Goal: Task Accomplishment & Management: Manage account settings

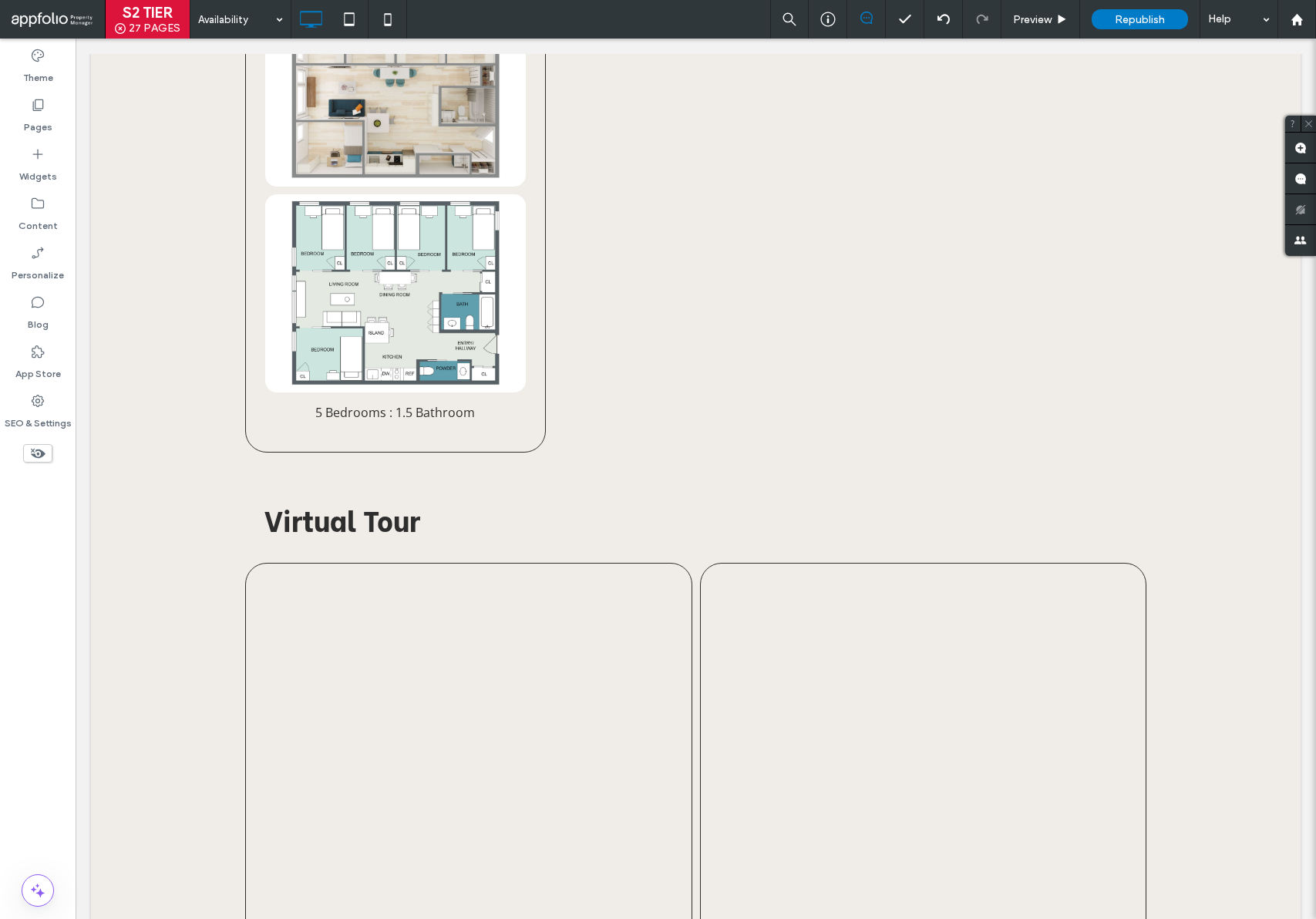
scroll to position [1314, 0]
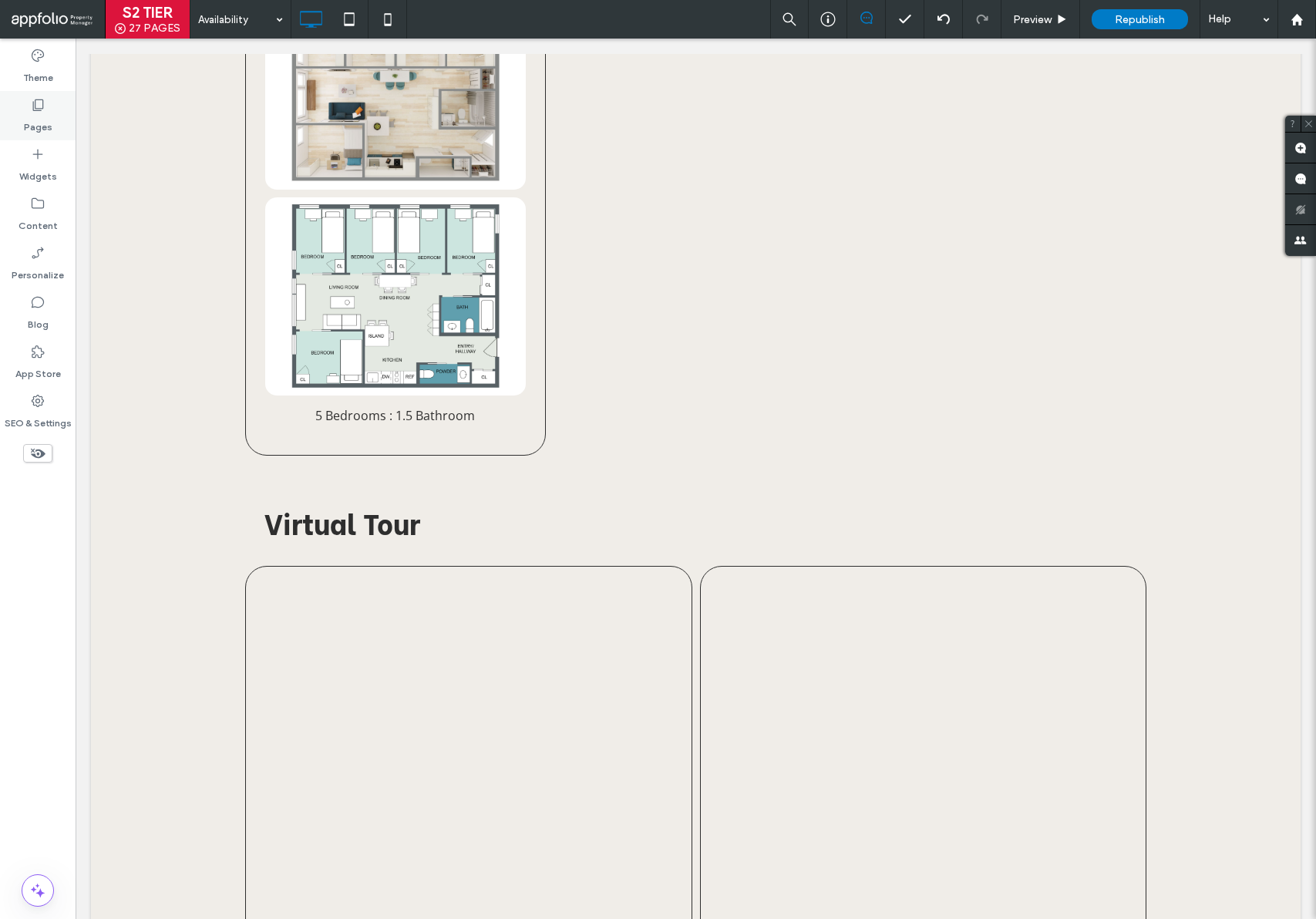
click at [36, 131] on label "Pages" at bounding box center [38, 123] width 28 height 22
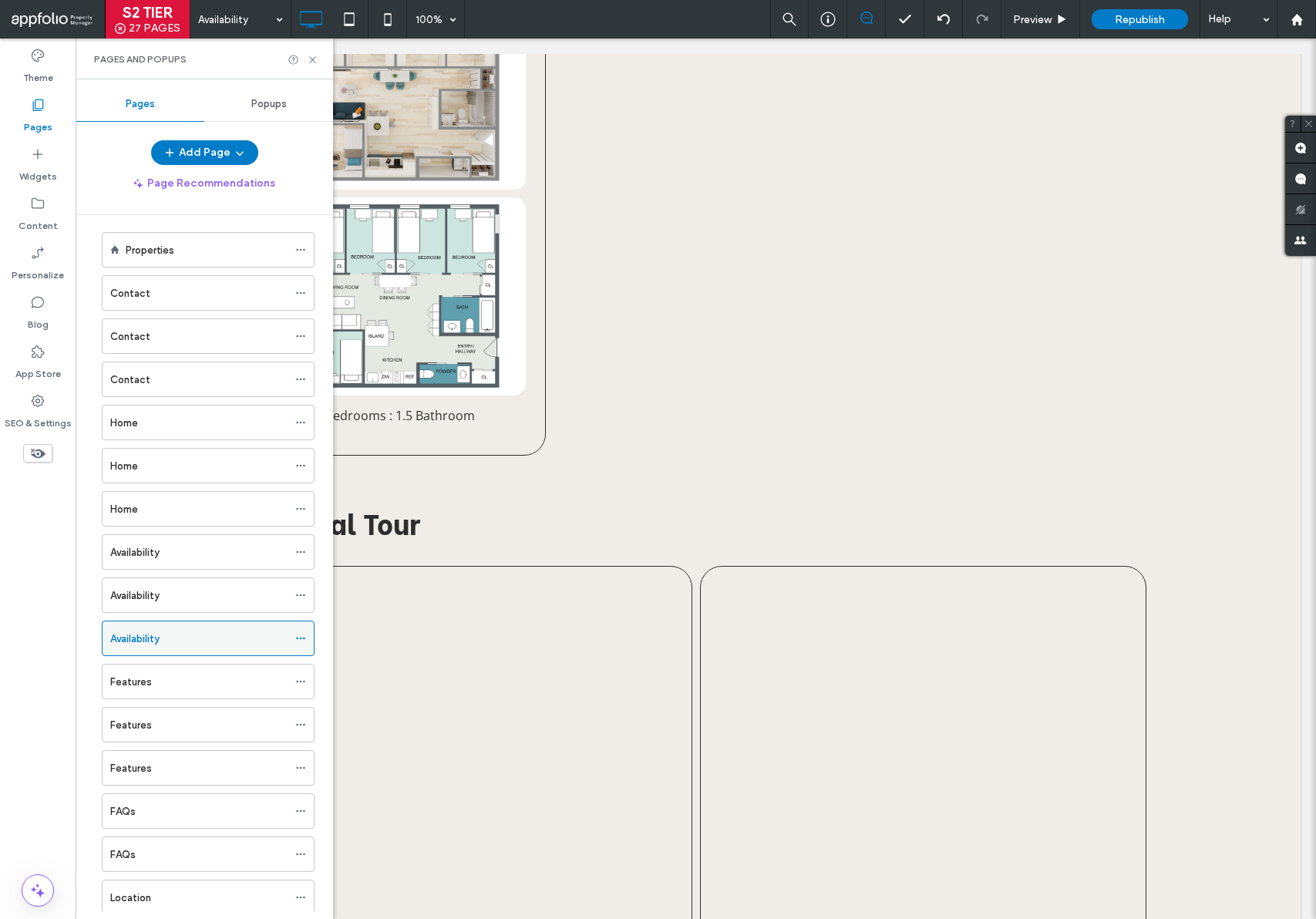
scroll to position [27, 0]
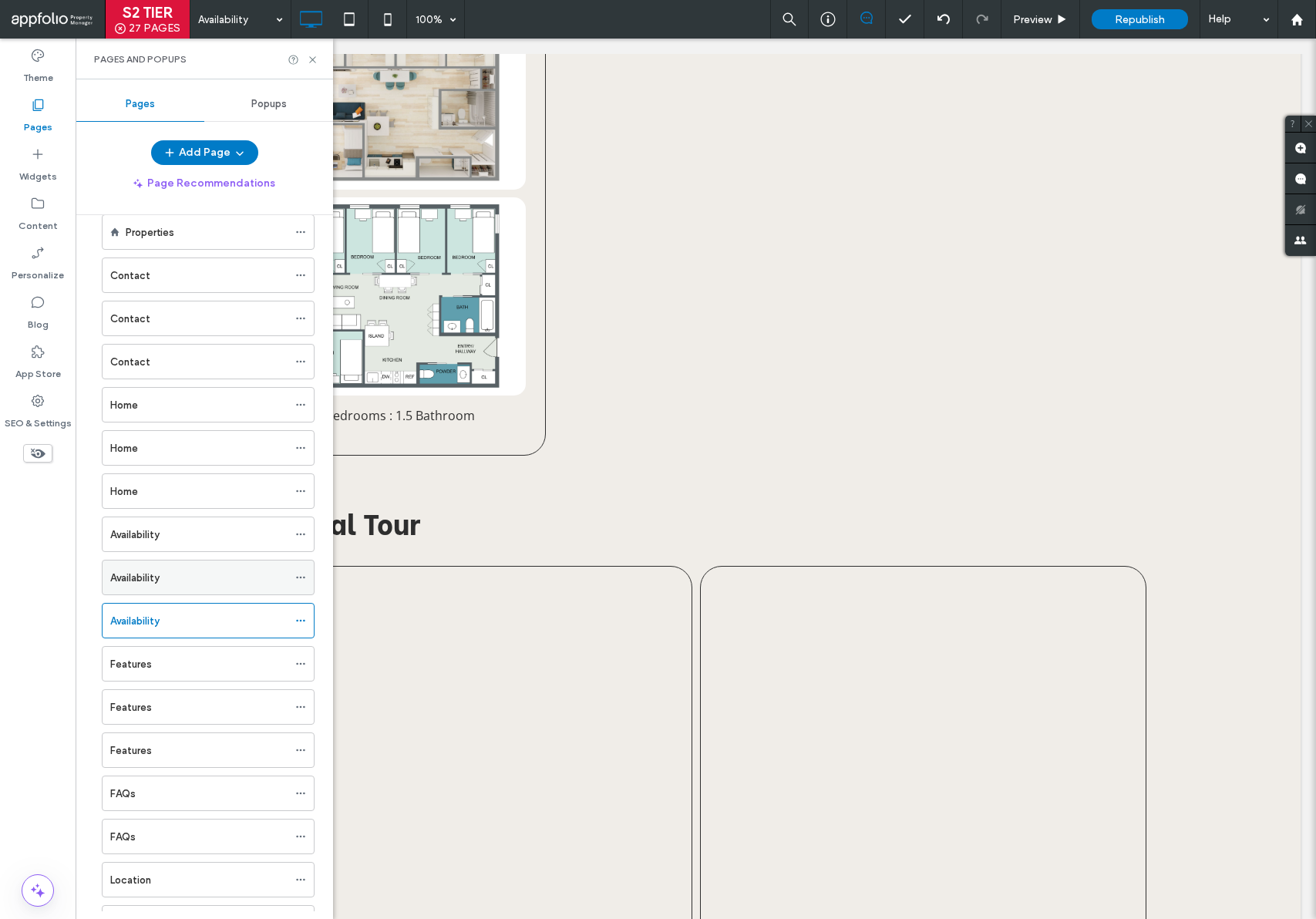
click at [167, 581] on div "Availability" at bounding box center [198, 577] width 178 height 16
click at [203, 523] on div "Availability" at bounding box center [198, 534] width 178 height 34
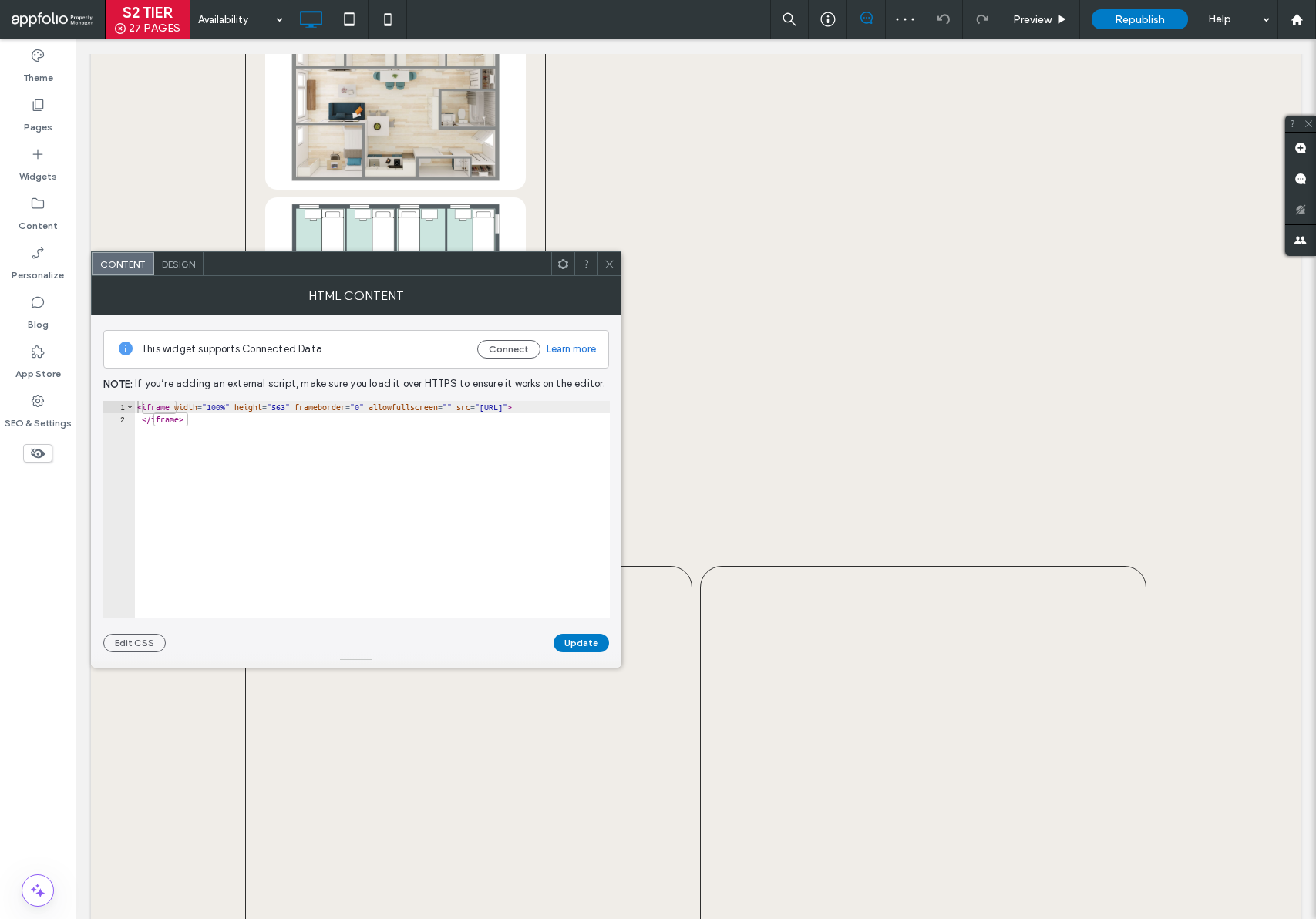
click at [609, 267] on icon at bounding box center [610, 264] width 12 height 12
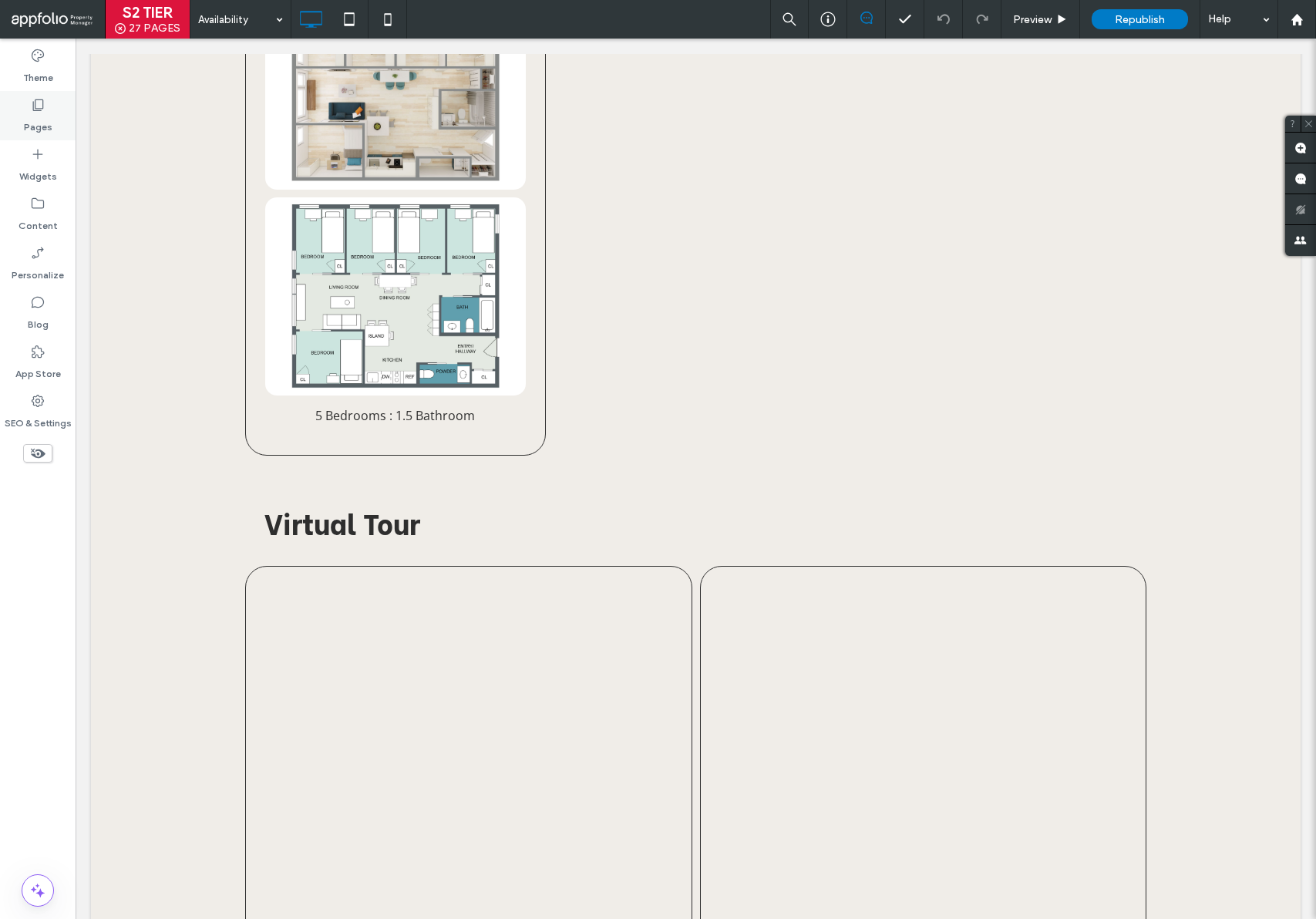
click at [16, 119] on div "Pages" at bounding box center [38, 115] width 76 height 49
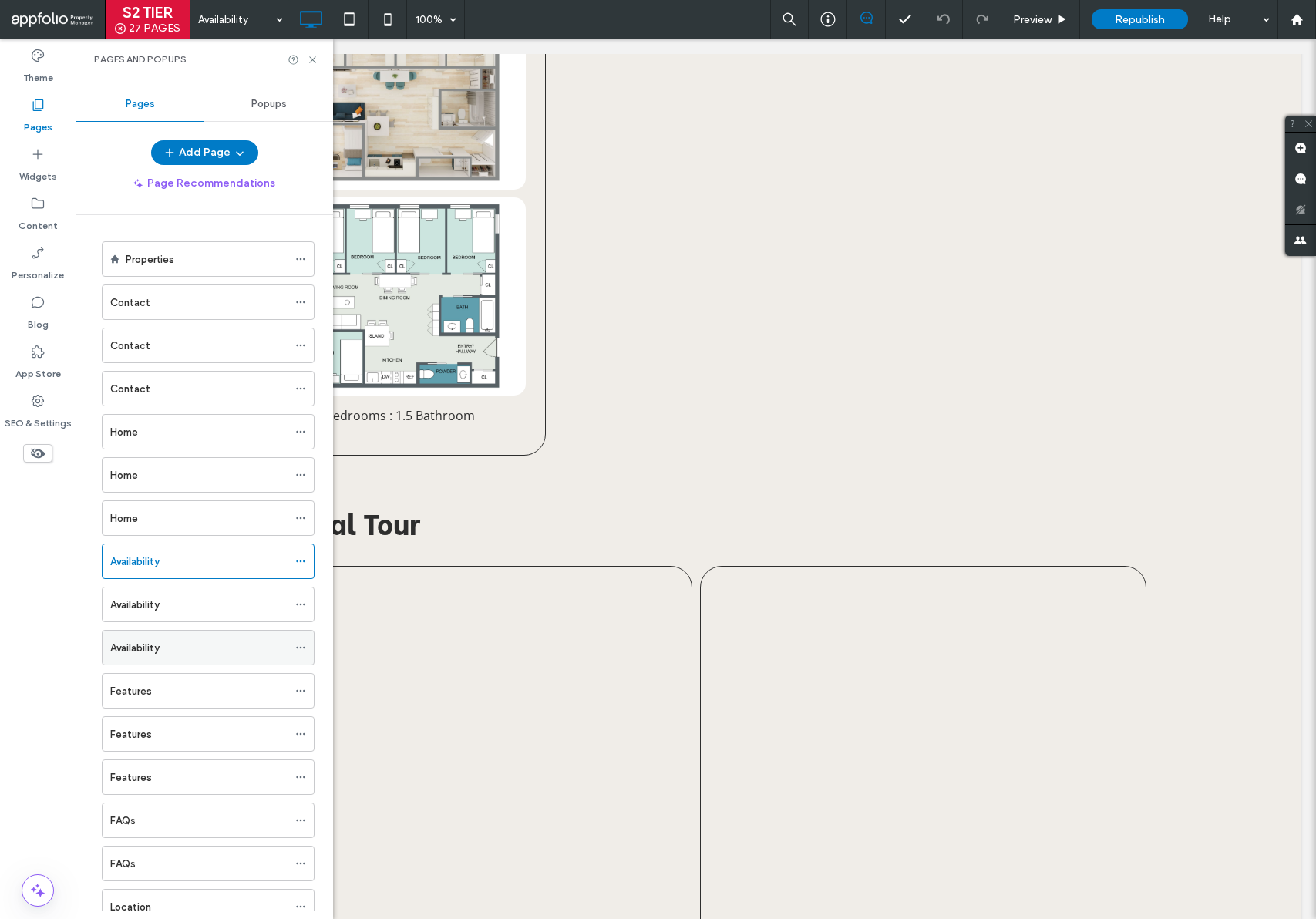
click at [148, 656] on div "Availability" at bounding box center [198, 647] width 178 height 34
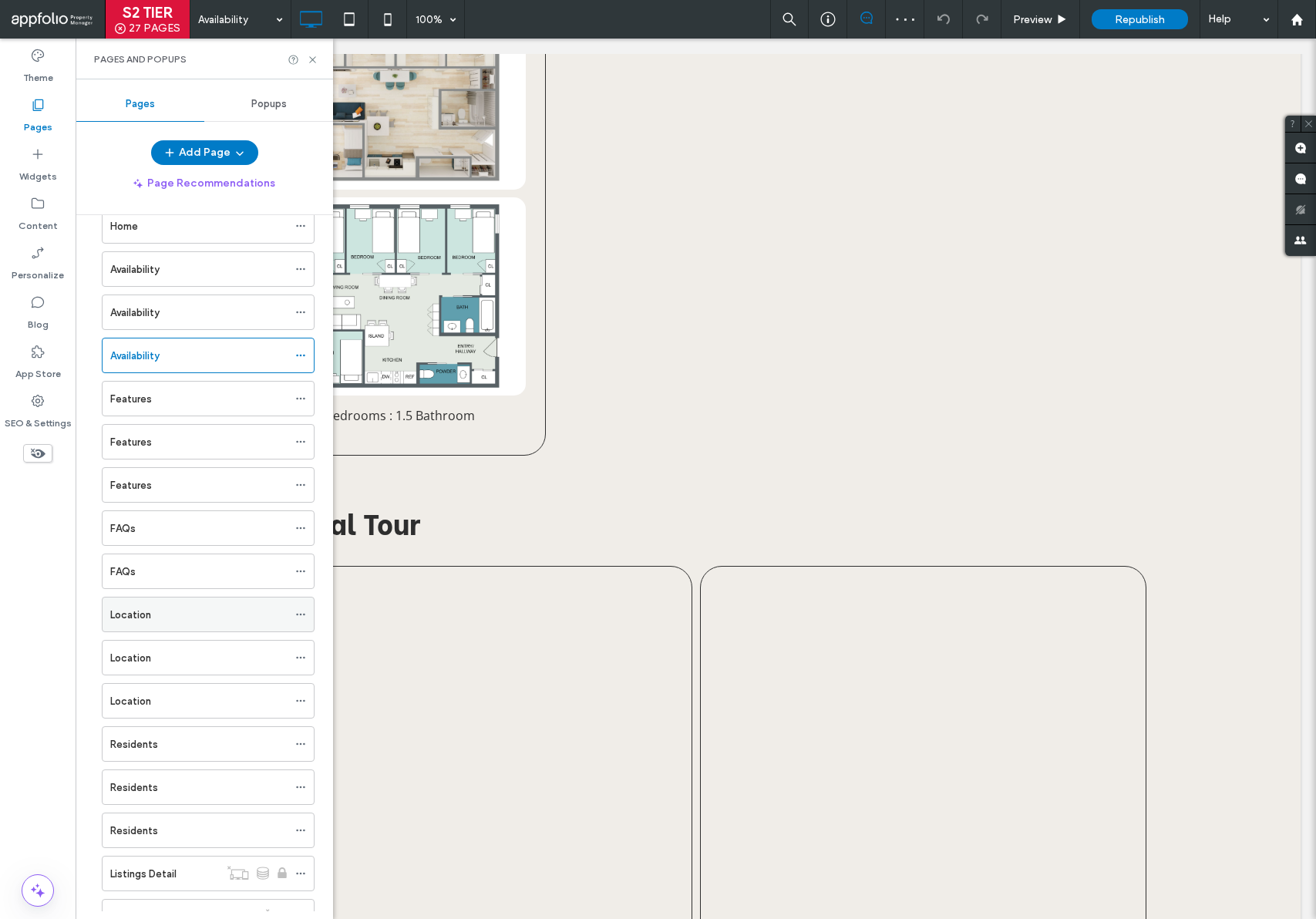
scroll to position [356, 0]
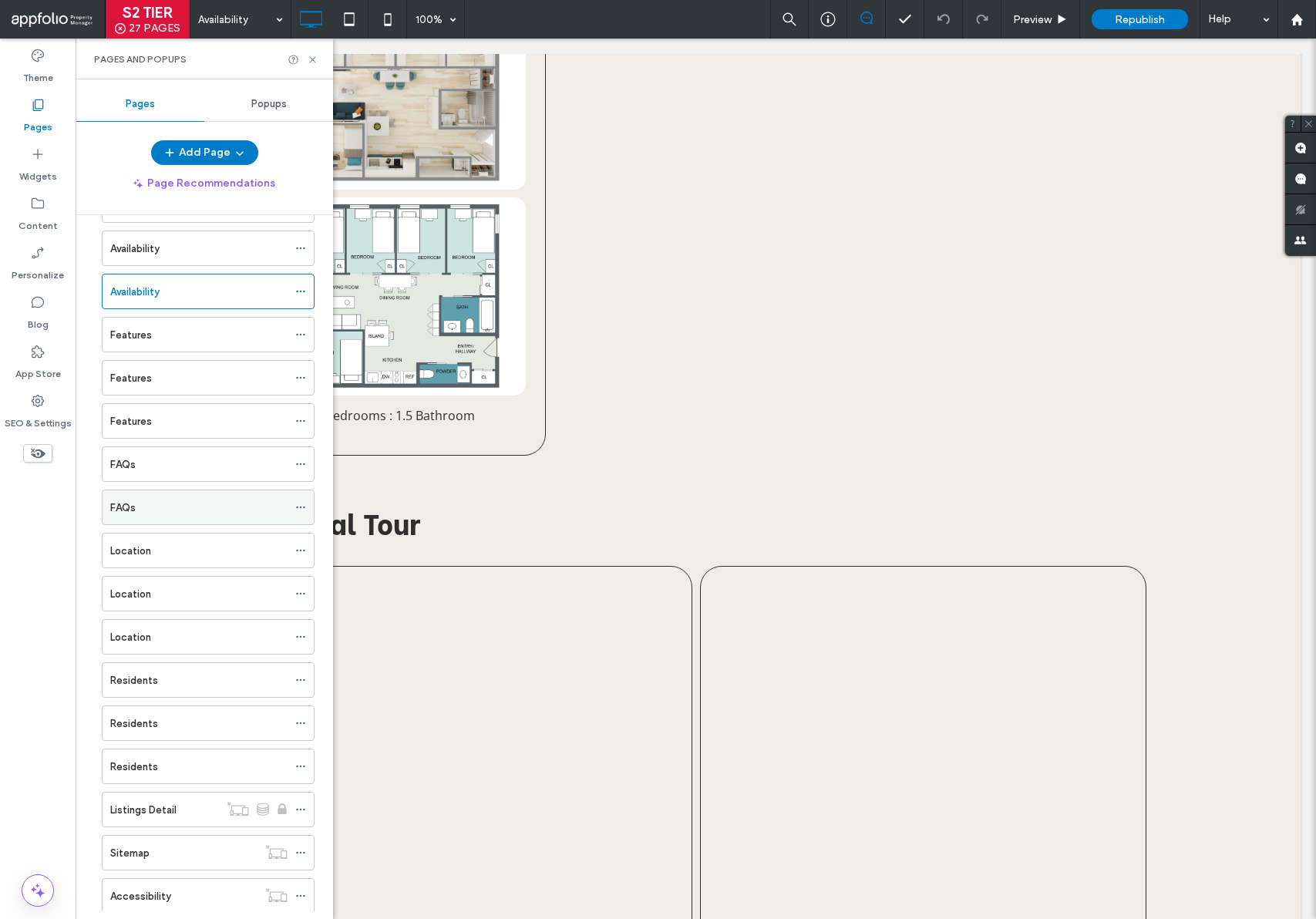
click at [151, 505] on div "FAQs" at bounding box center [198, 507] width 178 height 16
click at [309, 57] on icon at bounding box center [313, 60] width 12 height 12
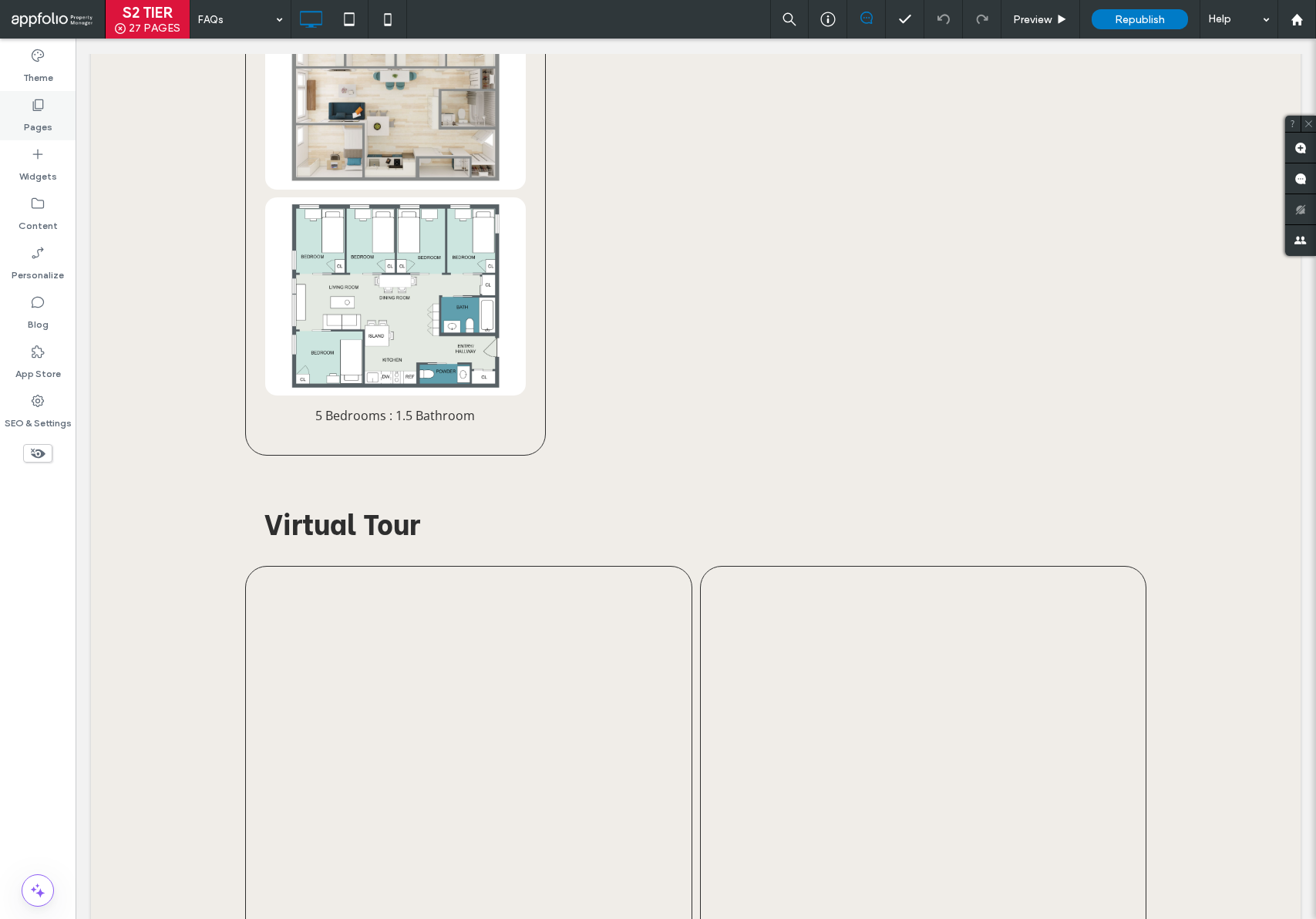
click at [46, 104] on div "Pages" at bounding box center [38, 115] width 76 height 49
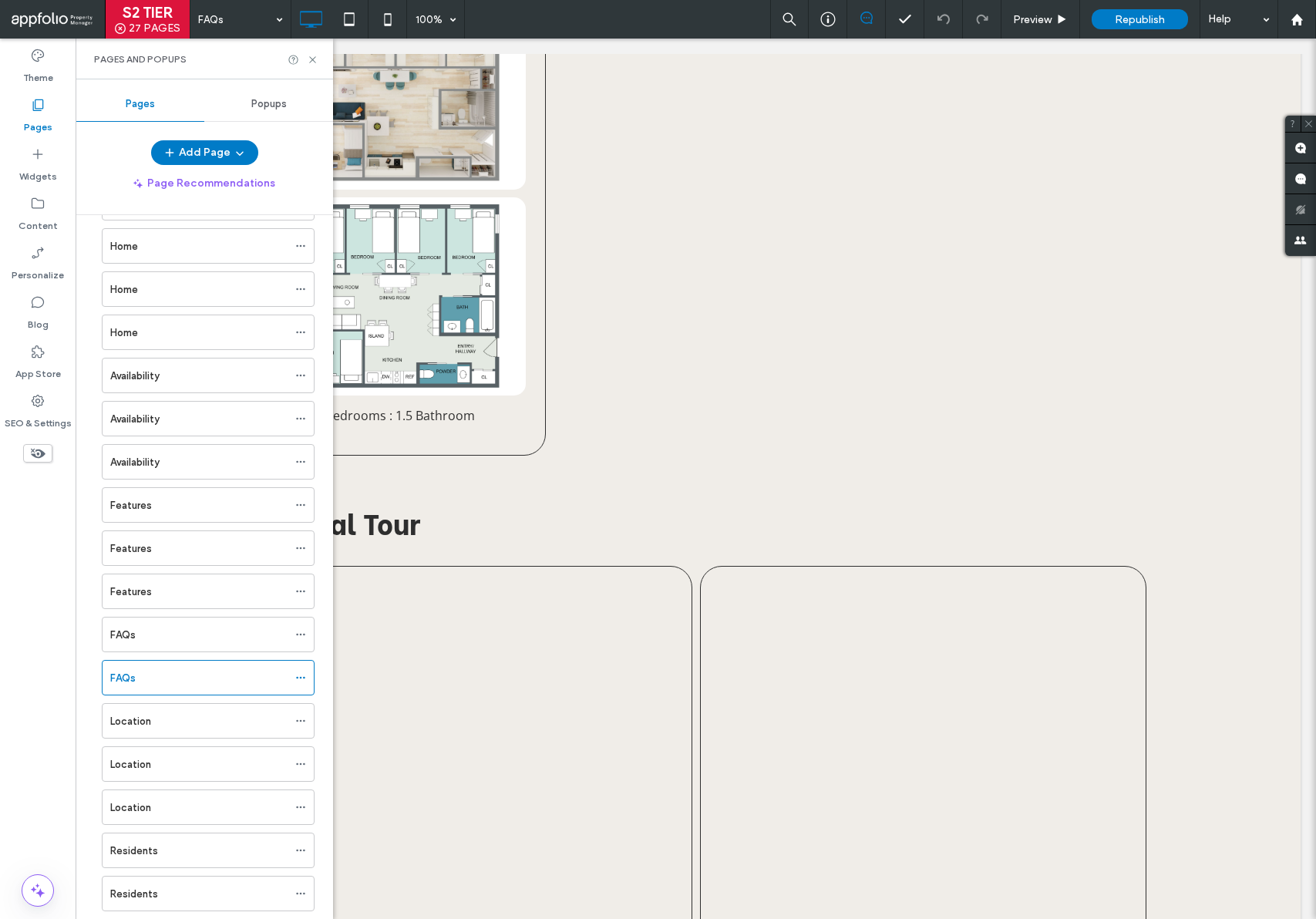
scroll to position [299, 0]
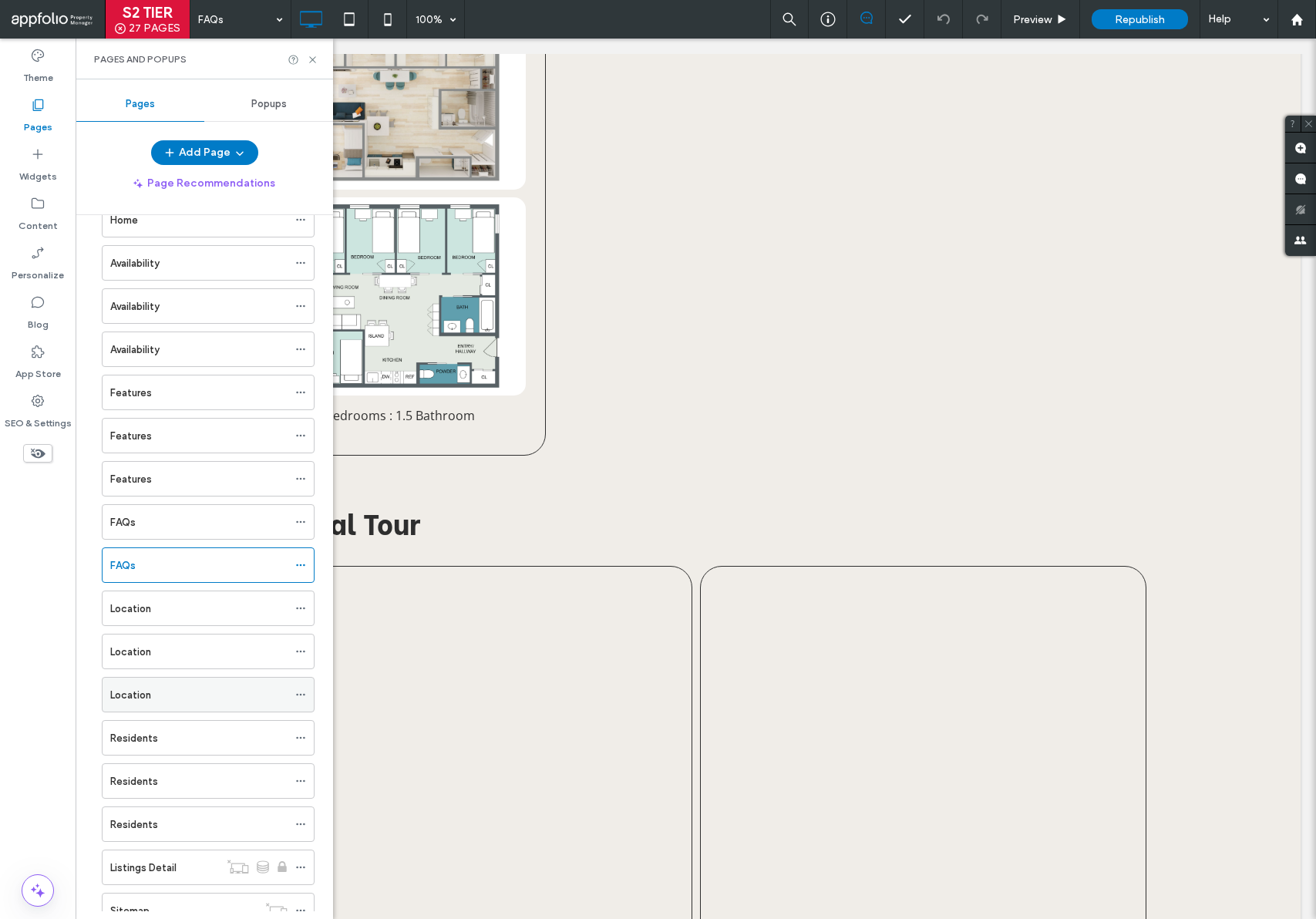
click at [153, 696] on div "Location" at bounding box center [198, 695] width 178 height 16
click at [312, 59] on icon at bounding box center [313, 60] width 12 height 12
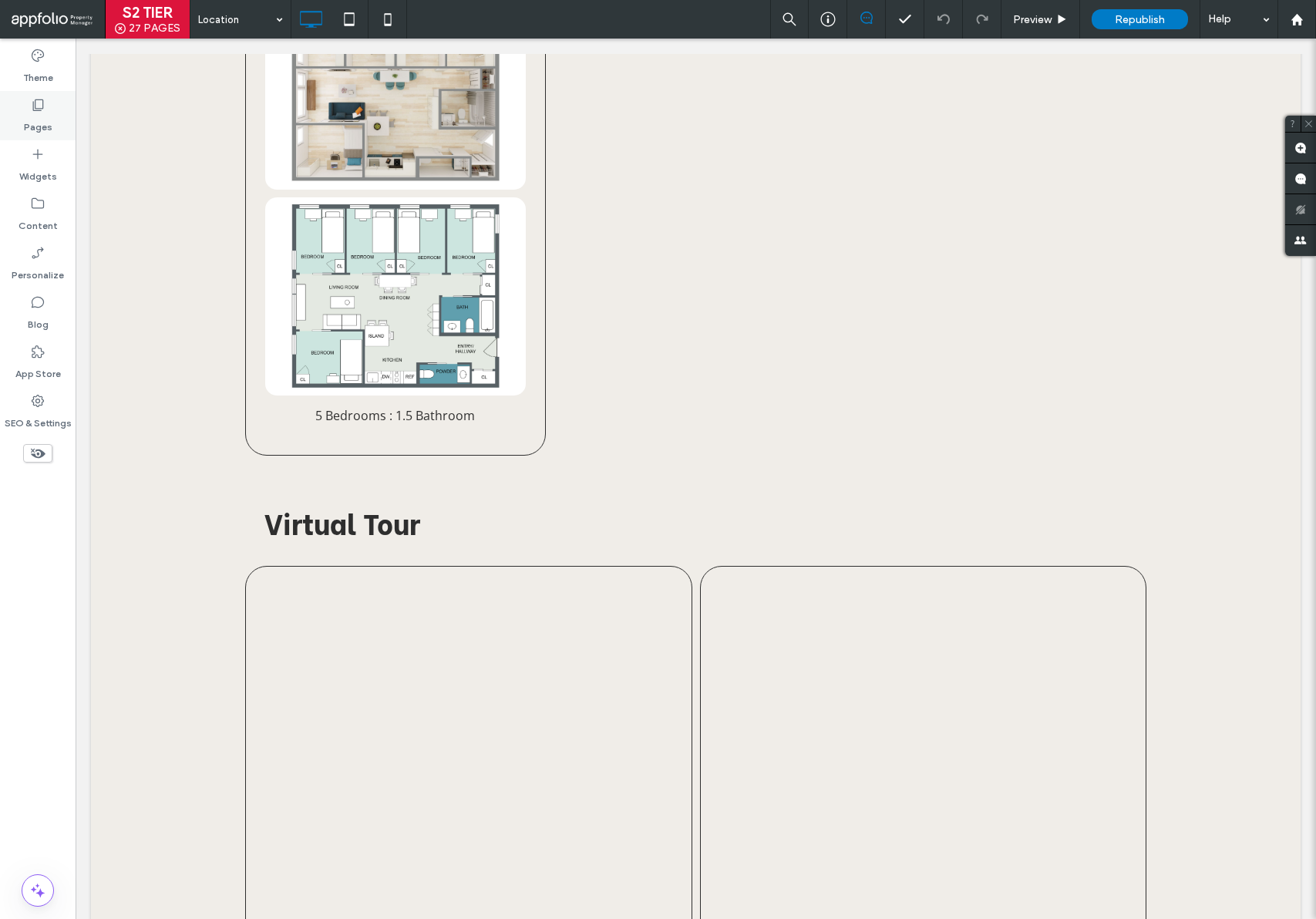
click at [26, 107] on div "Pages" at bounding box center [38, 115] width 76 height 49
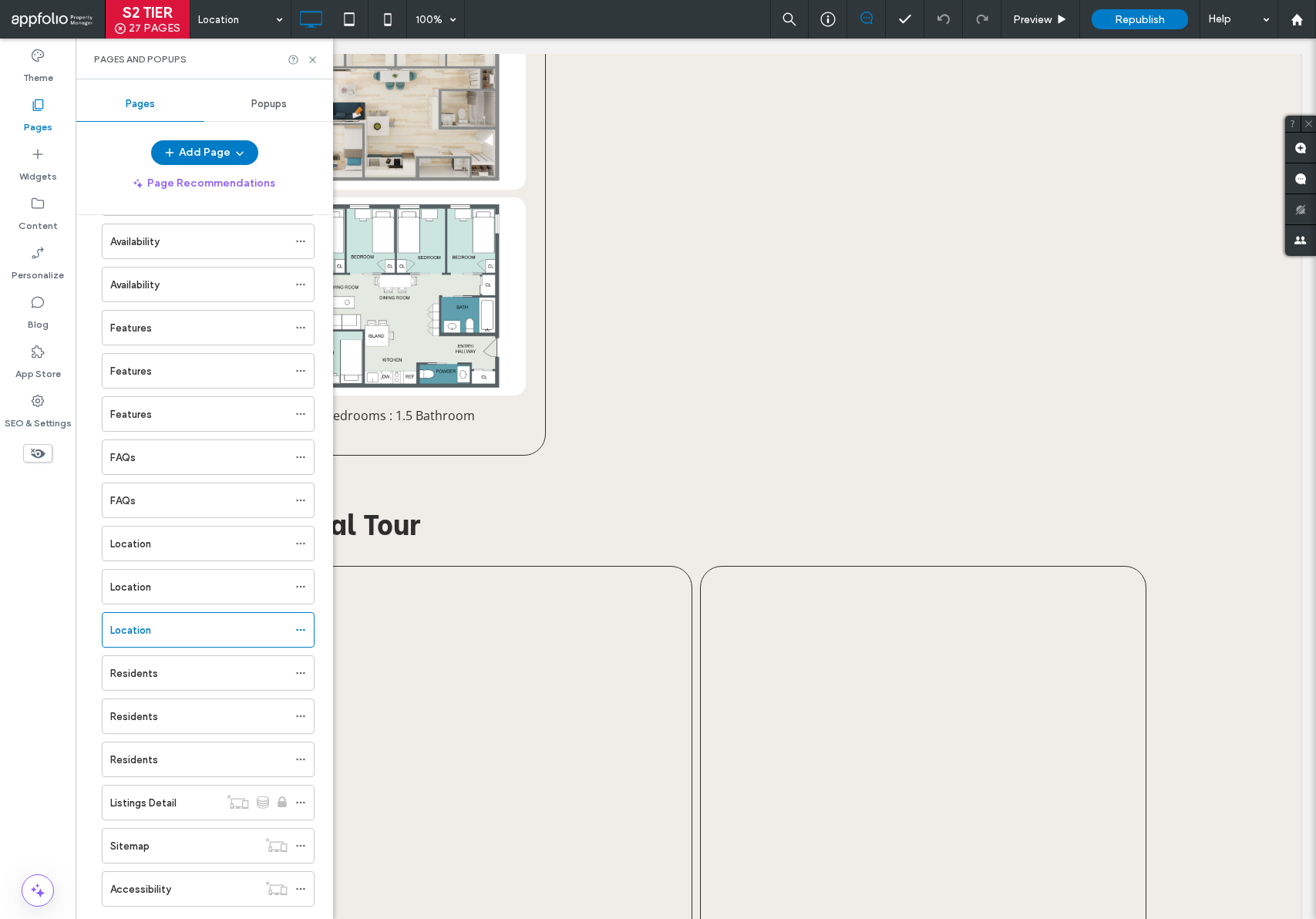
scroll to position [404, 0]
click at [191, 707] on div "Residents" at bounding box center [198, 719] width 178 height 34
click at [314, 58] on icon at bounding box center [313, 60] width 12 height 12
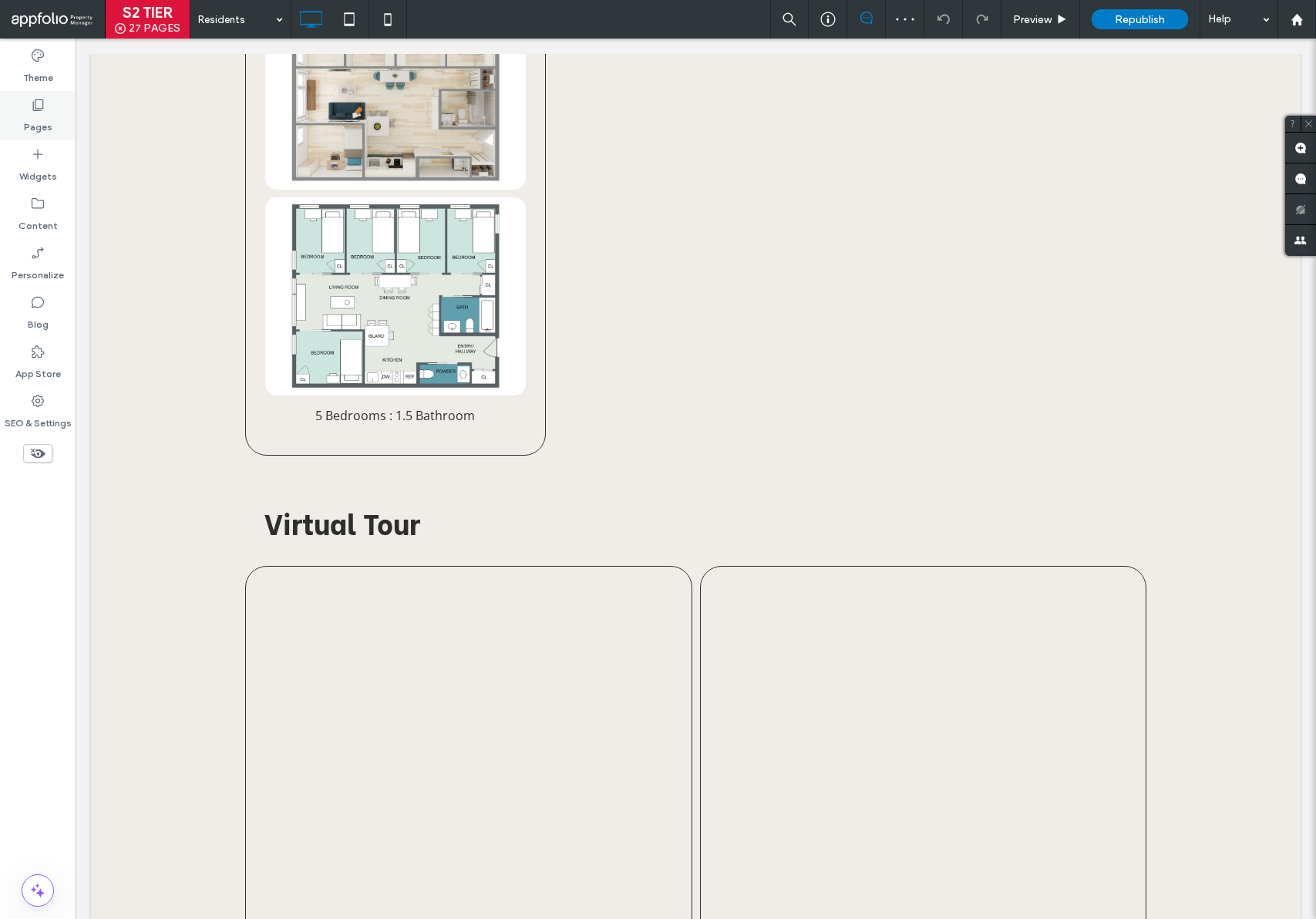
click at [47, 105] on div "Pages" at bounding box center [38, 115] width 76 height 49
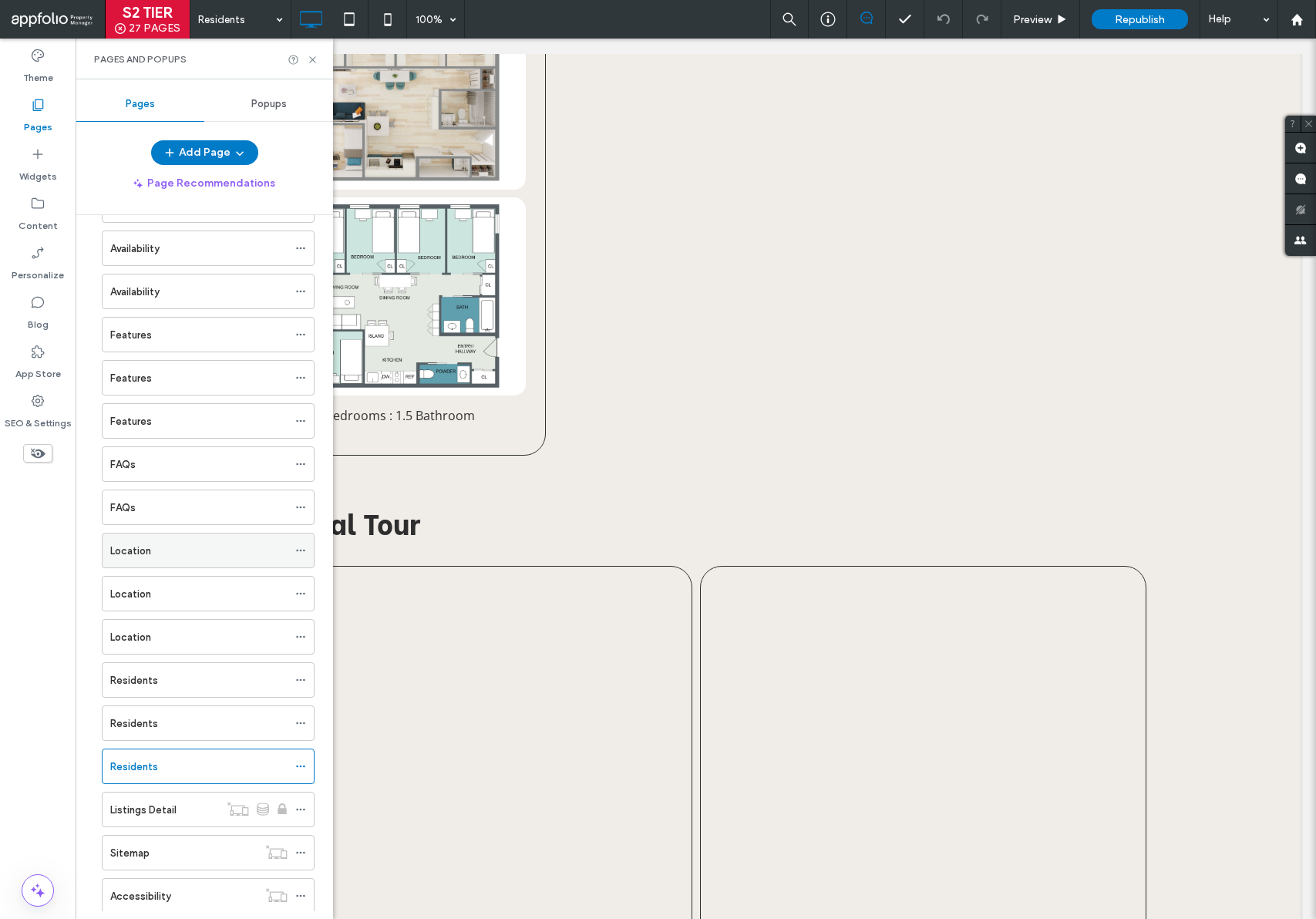
scroll to position [357, 0]
click at [160, 764] on div "Residents" at bounding box center [198, 766] width 178 height 16
click at [147, 646] on div at bounding box center [658, 460] width 1316 height 919
click at [148, 631] on label "Location" at bounding box center [130, 636] width 41 height 27
click at [314, 58] on icon at bounding box center [313, 60] width 12 height 12
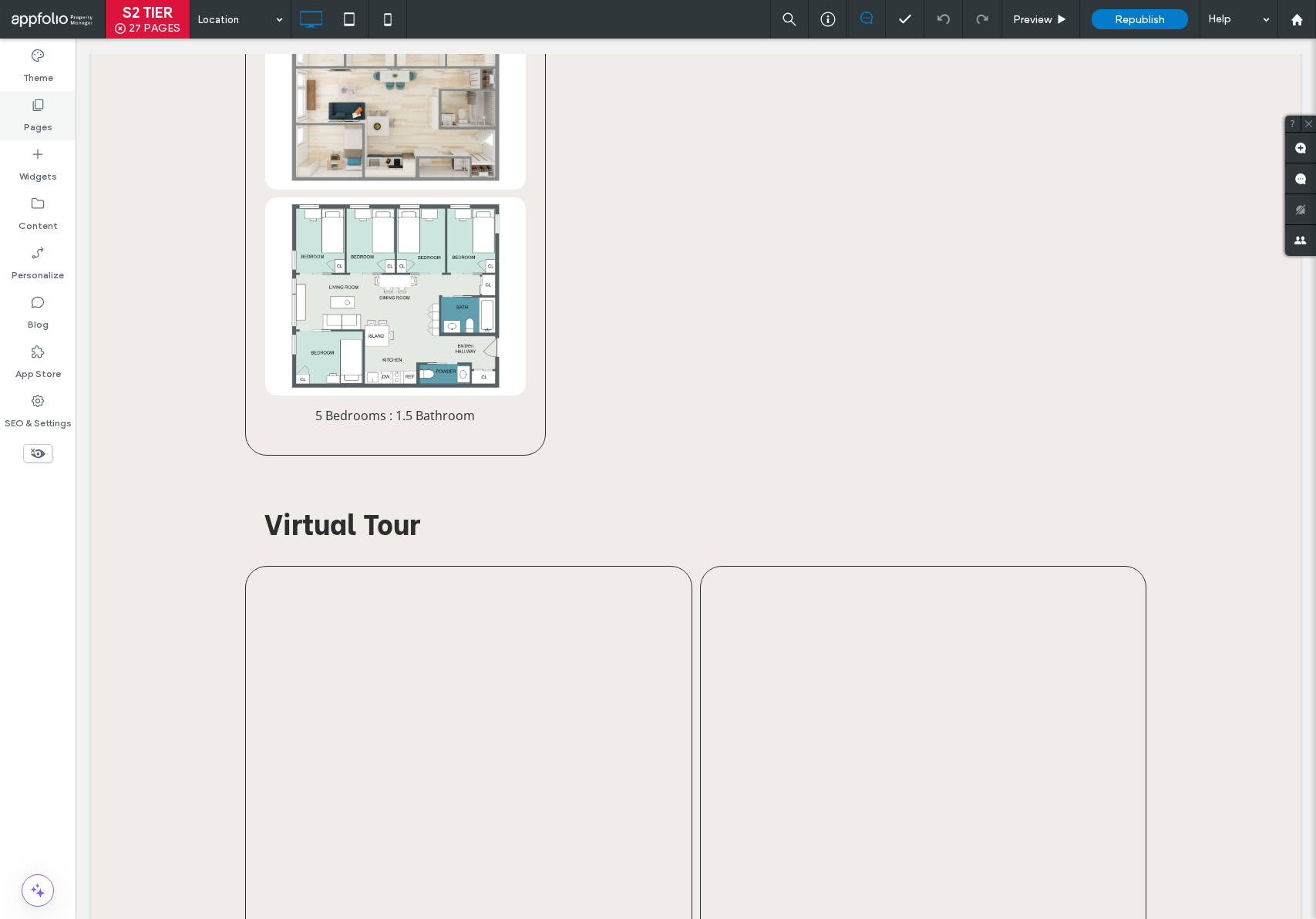
click at [43, 118] on label "Pages" at bounding box center [38, 123] width 28 height 22
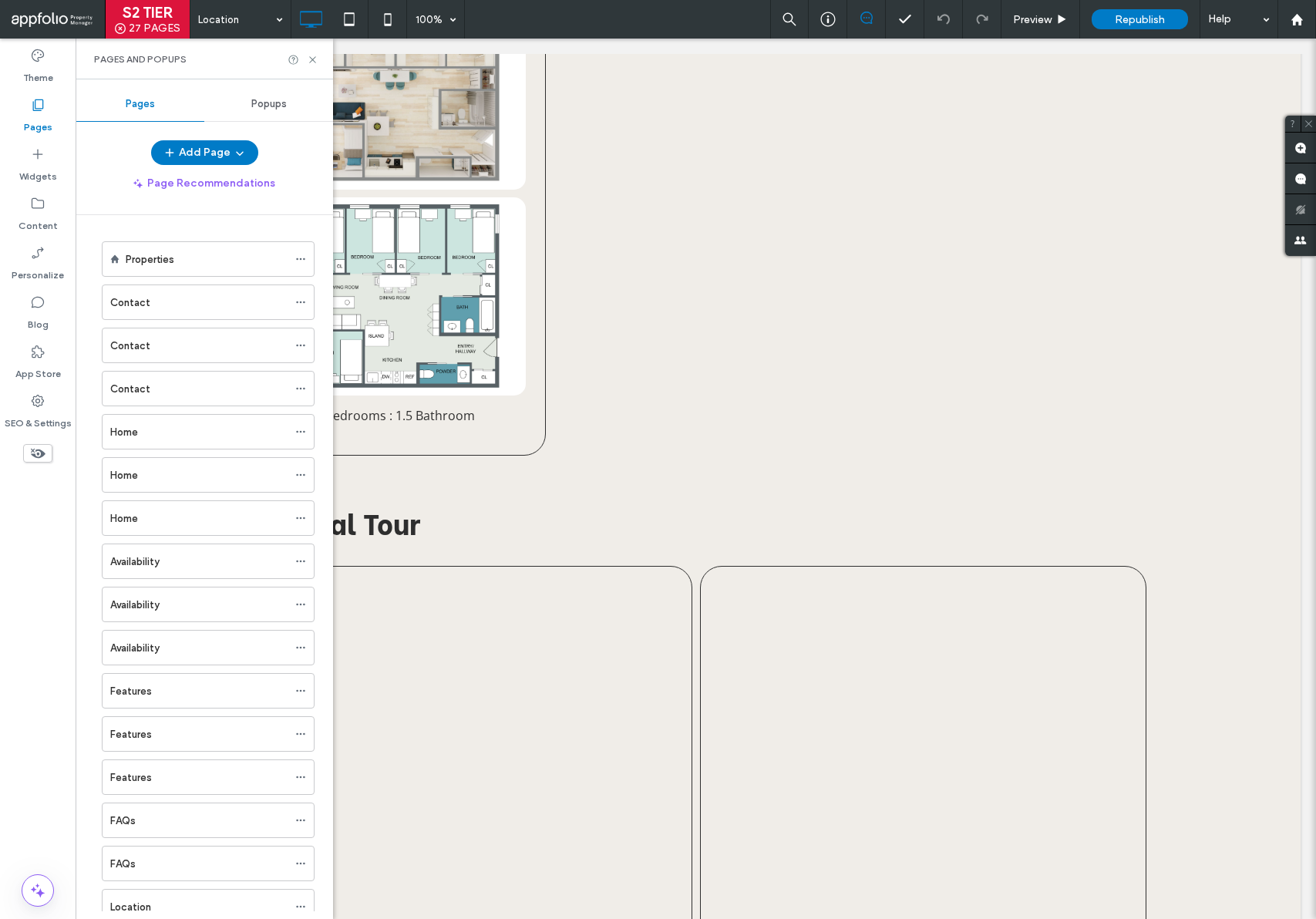
scroll to position [484, 0]
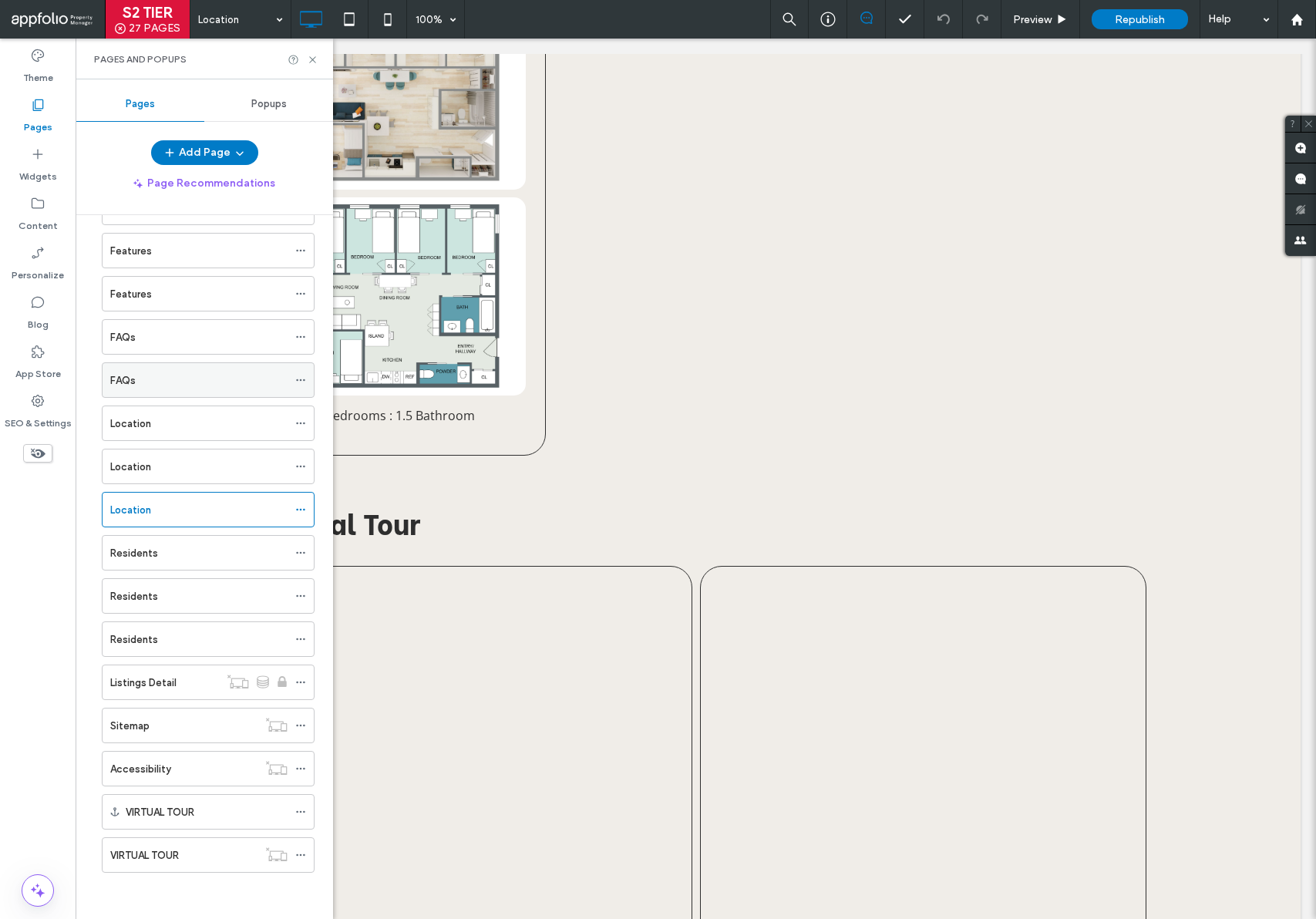
click at [168, 370] on div "FAQs" at bounding box center [198, 379] width 178 height 34
click at [316, 55] on icon at bounding box center [313, 60] width 12 height 12
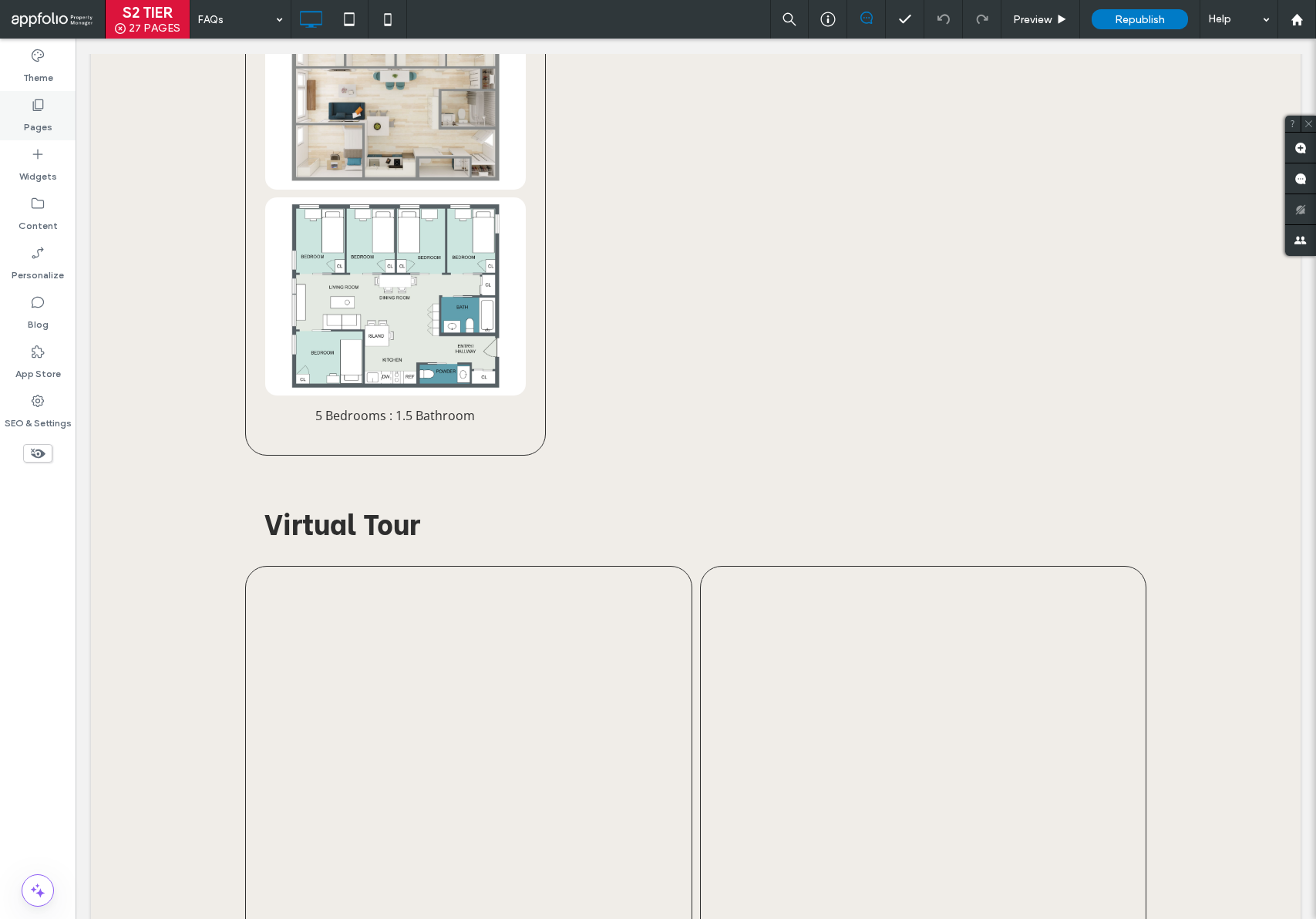
click at [22, 127] on div "Pages" at bounding box center [38, 115] width 76 height 49
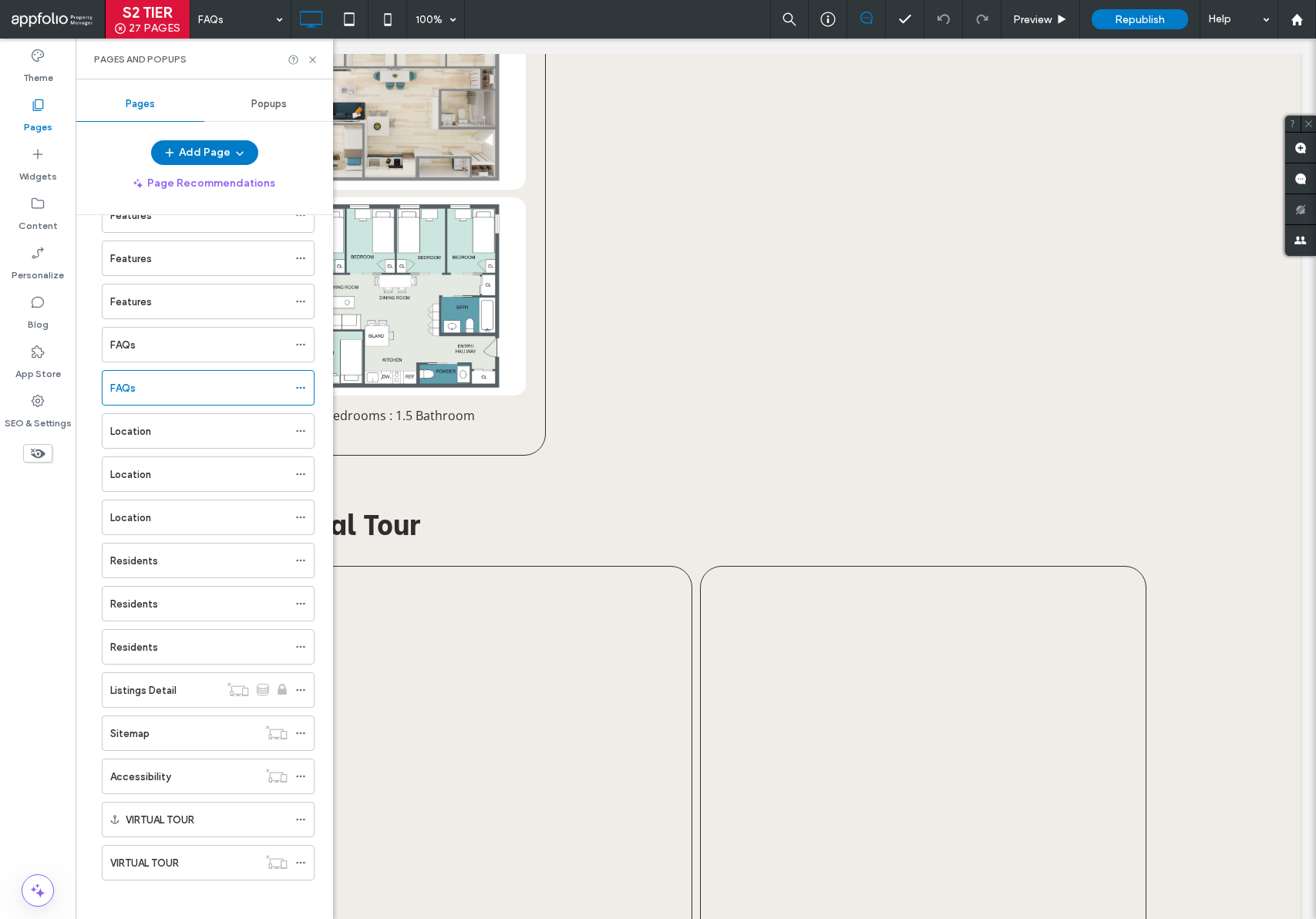
scroll to position [478, 0]
click at [167, 653] on div "Residents" at bounding box center [198, 645] width 178 height 34
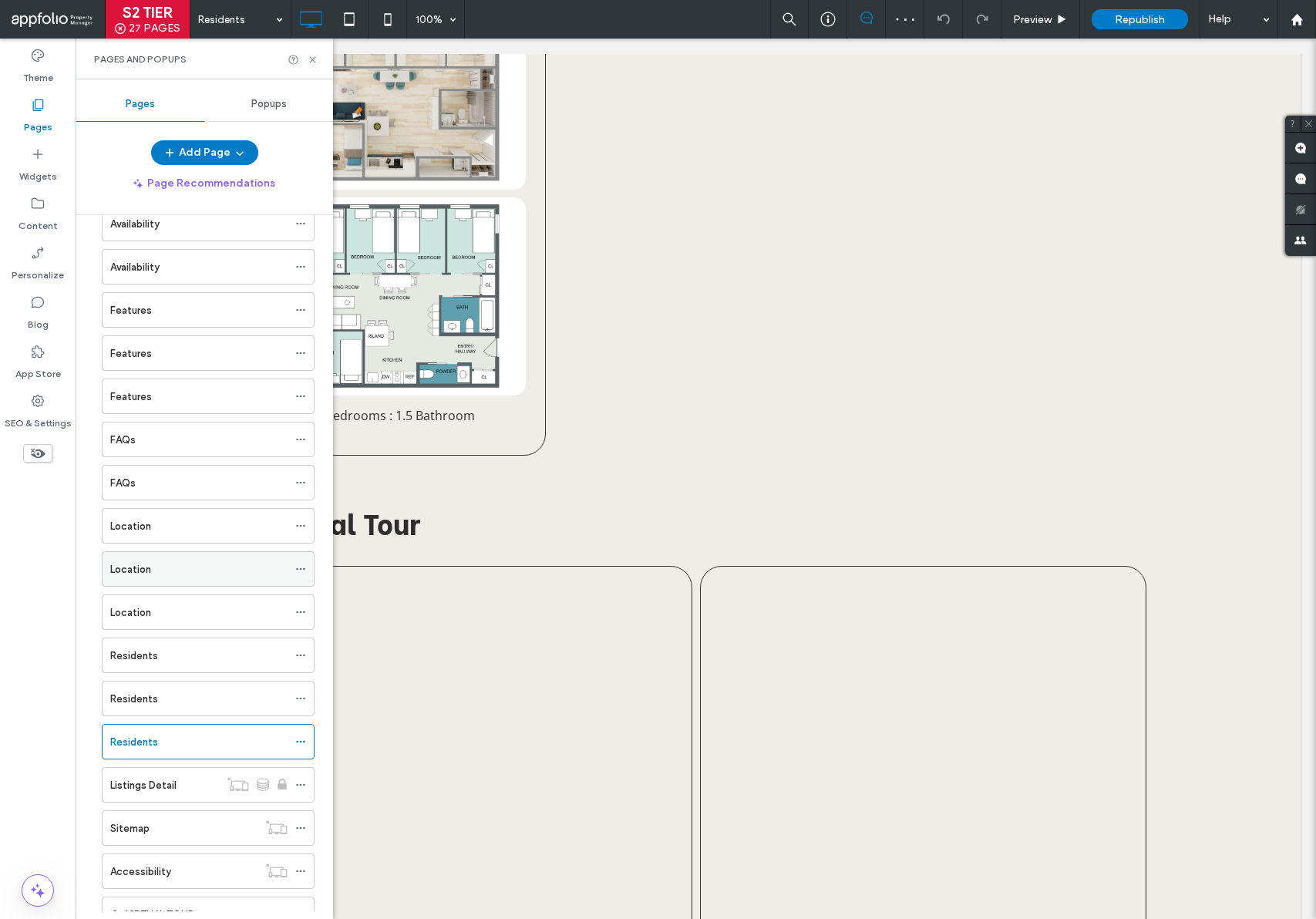
scroll to position [376, 0]
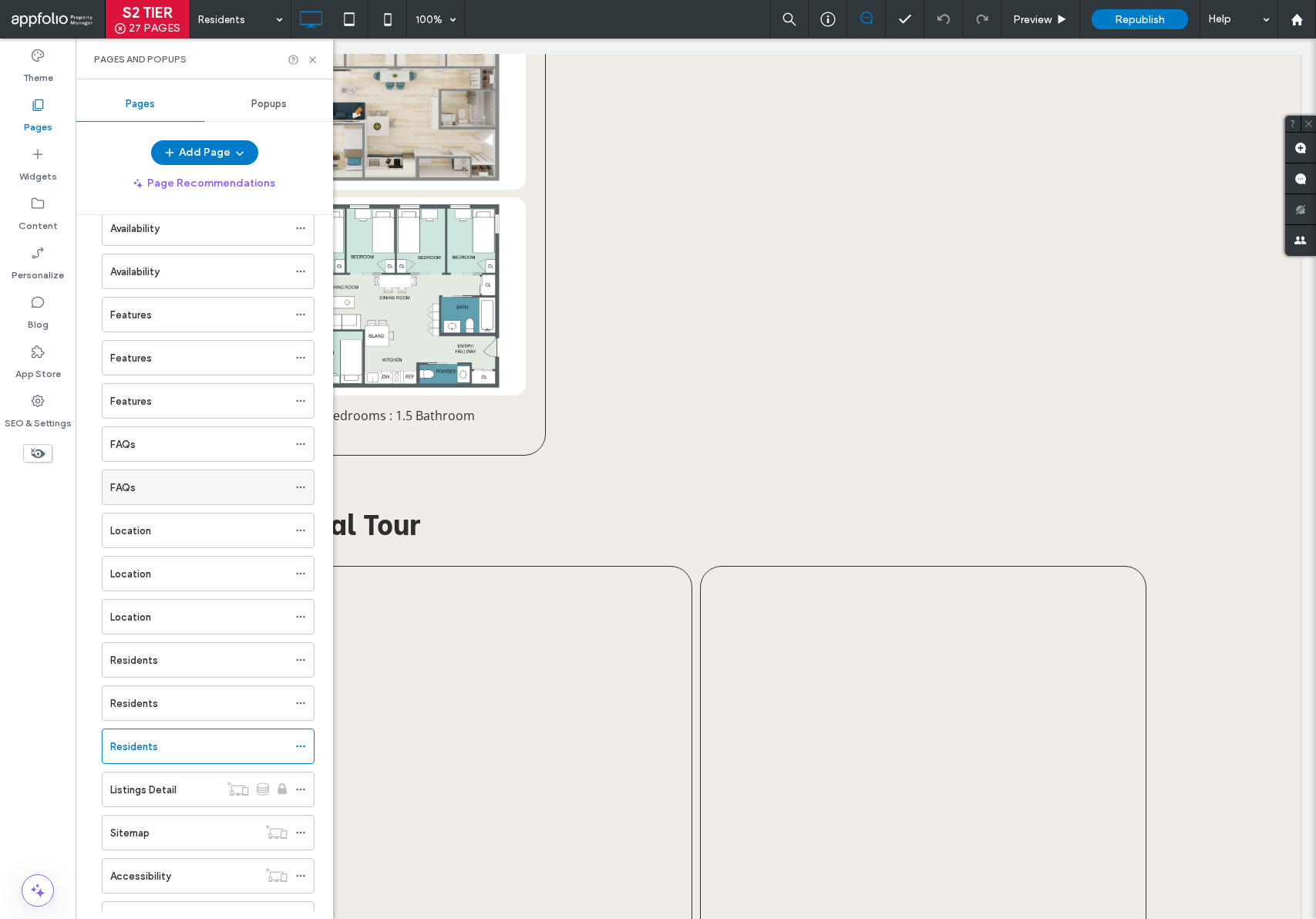
click at [239, 484] on div "FAQs" at bounding box center [198, 487] width 178 height 16
click at [225, 437] on div "FAQs" at bounding box center [198, 444] width 178 height 16
click at [235, 492] on div "FAQs" at bounding box center [198, 487] width 178 height 16
click at [299, 488] on icon at bounding box center [300, 487] width 11 height 11
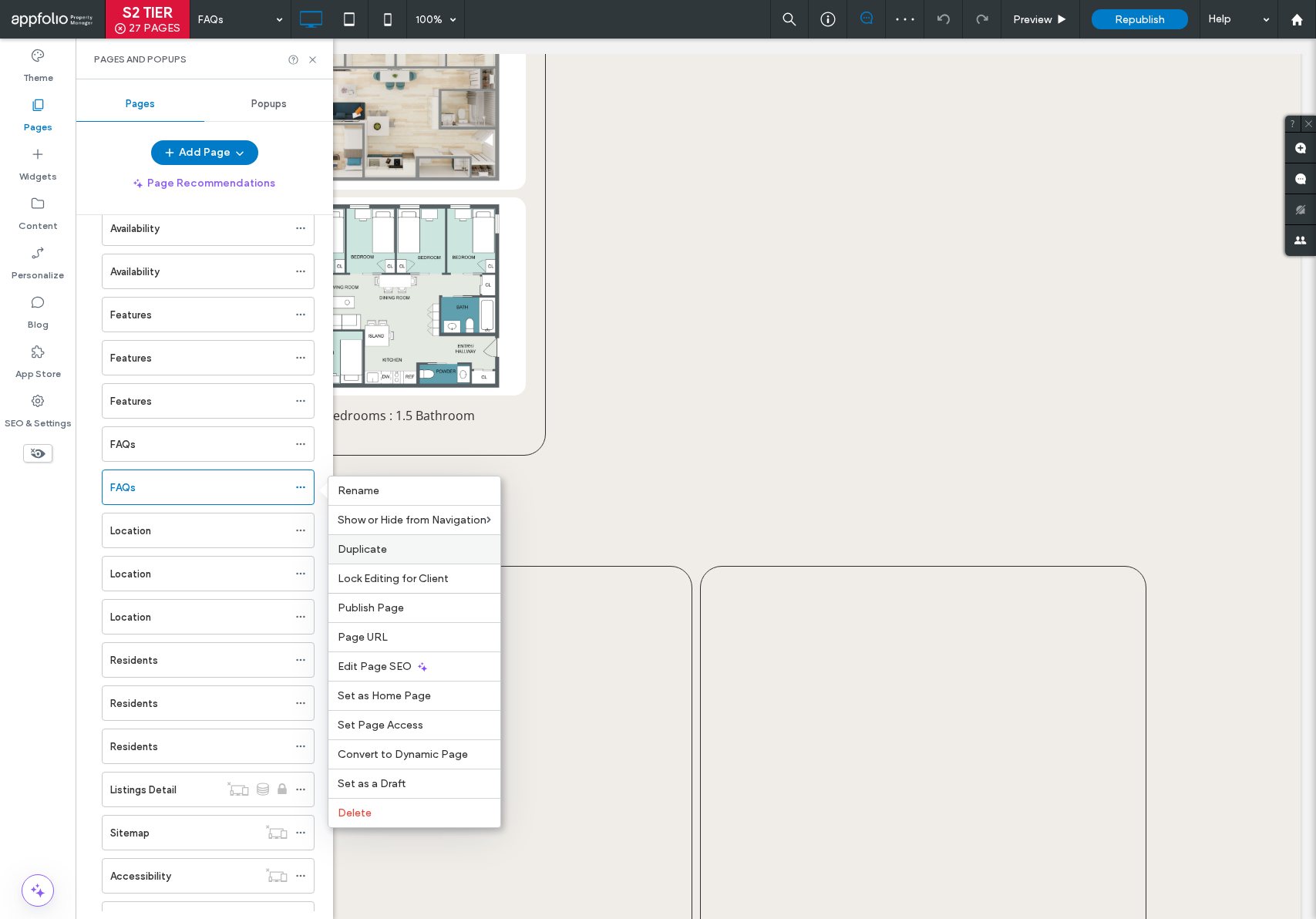
click at [376, 546] on span "Duplicate" at bounding box center [362, 550] width 49 height 13
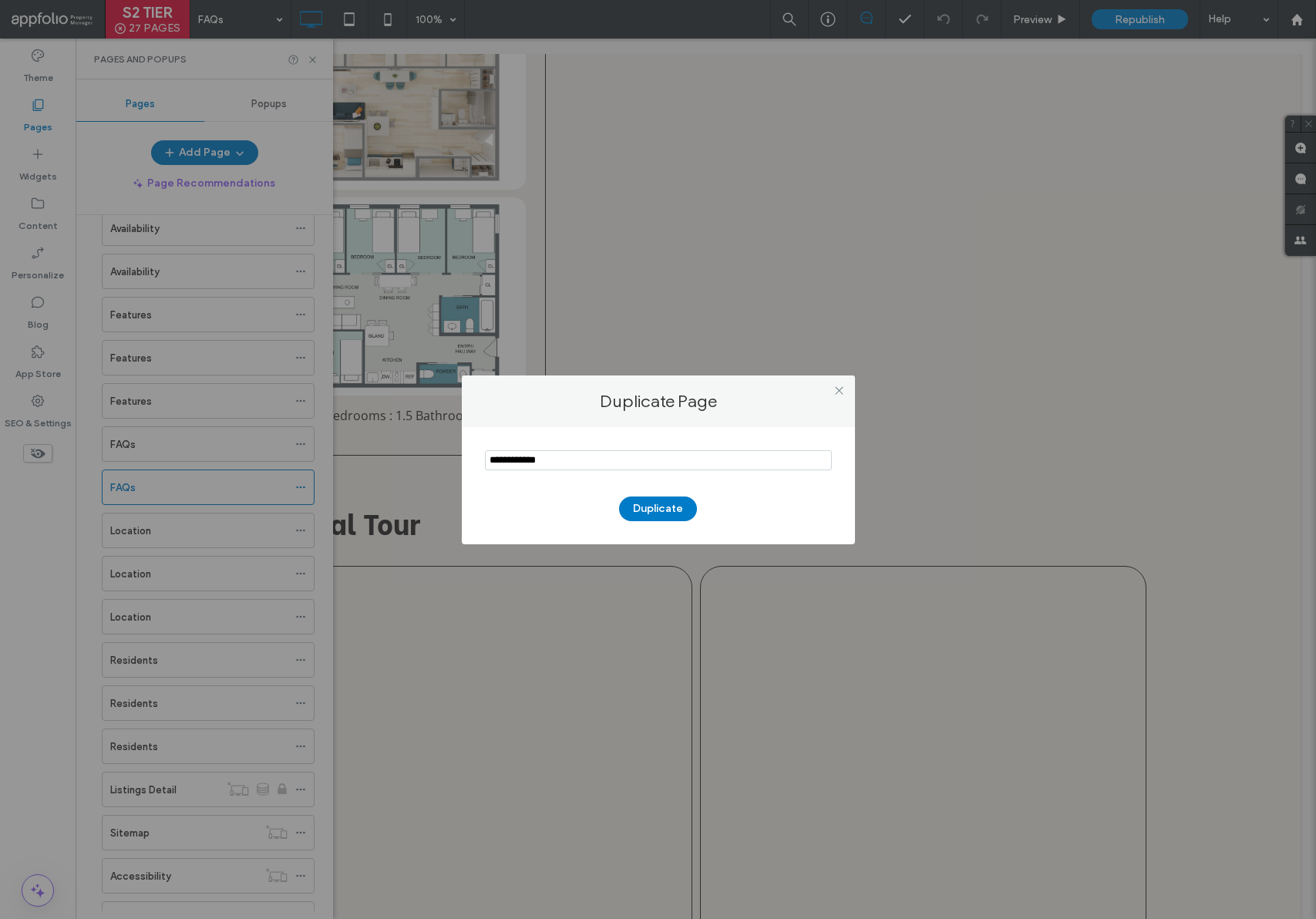
drag, startPoint x: 518, startPoint y: 463, endPoint x: 727, endPoint y: 535, distance: 221.1
click at [445, 449] on div "Duplicate Page Duplicate" at bounding box center [658, 460] width 1316 height 919
click at [658, 510] on button "Duplicate" at bounding box center [657, 509] width 78 height 25
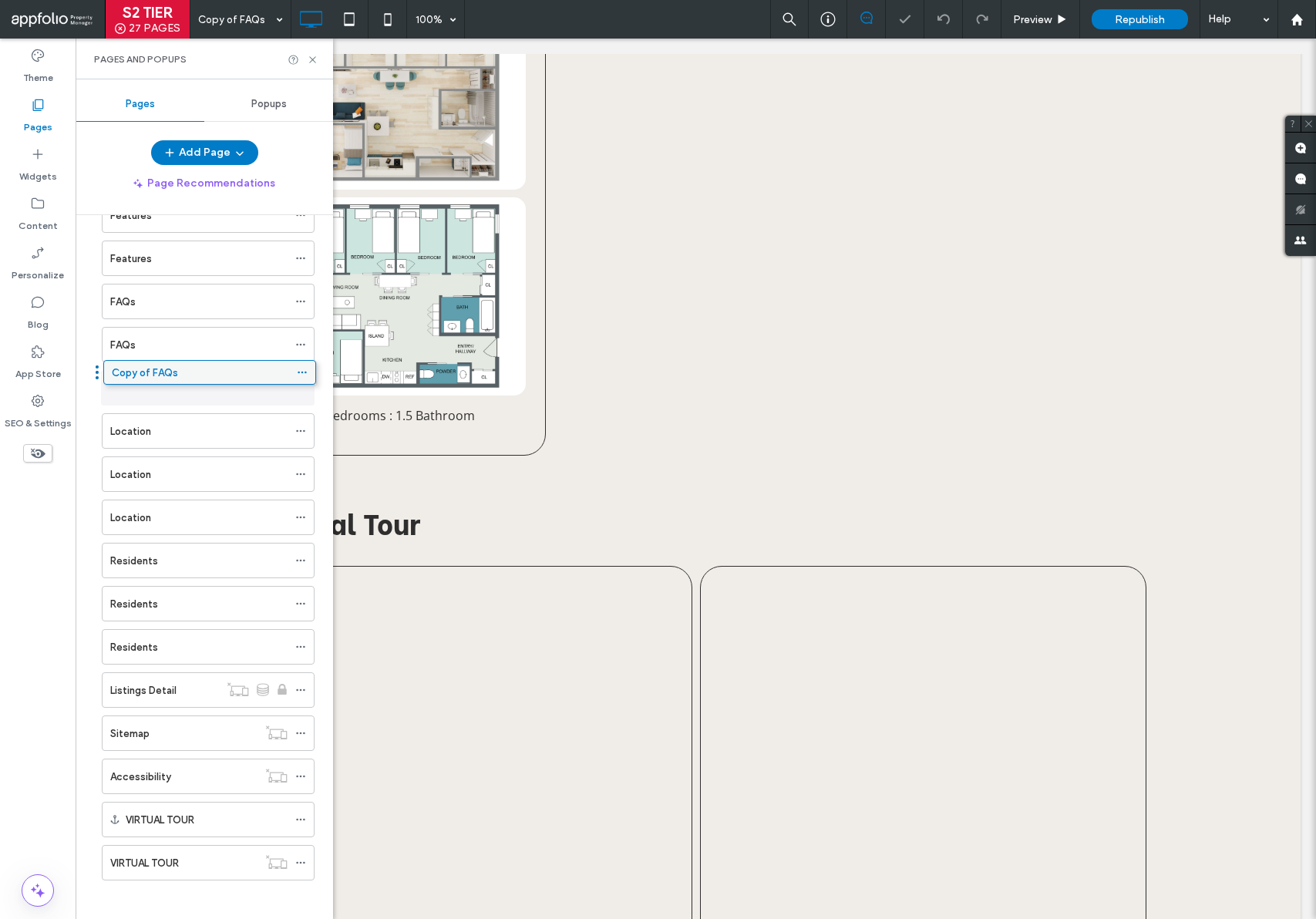
scroll to position [526, 0]
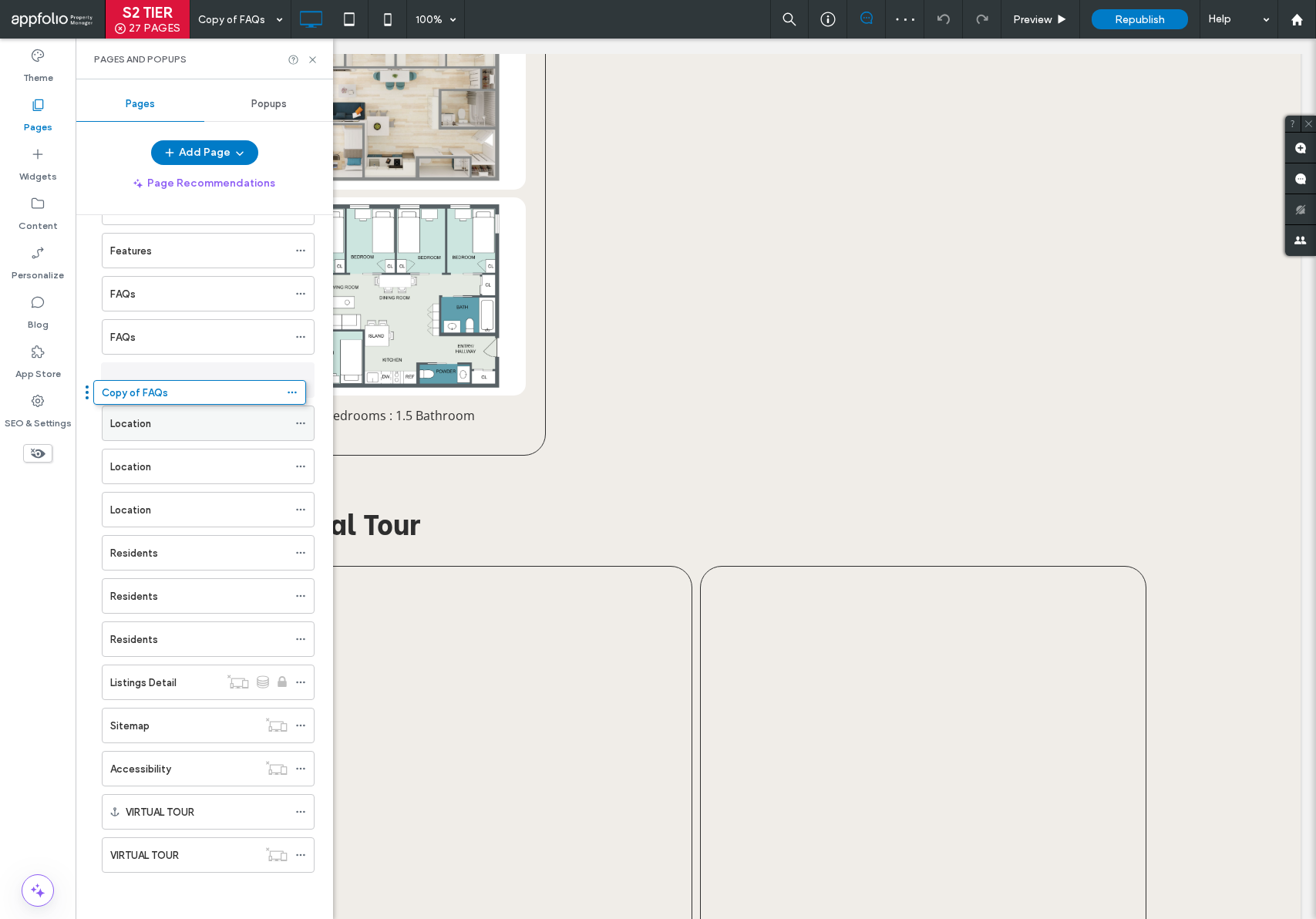
drag, startPoint x: 160, startPoint y: 851, endPoint x: 178, endPoint y: 394, distance: 457.4
click at [151, 387] on label "Copy of FAQs" at bounding box center [143, 380] width 67 height 27
click at [300, 379] on icon at bounding box center [300, 379] width 11 height 11
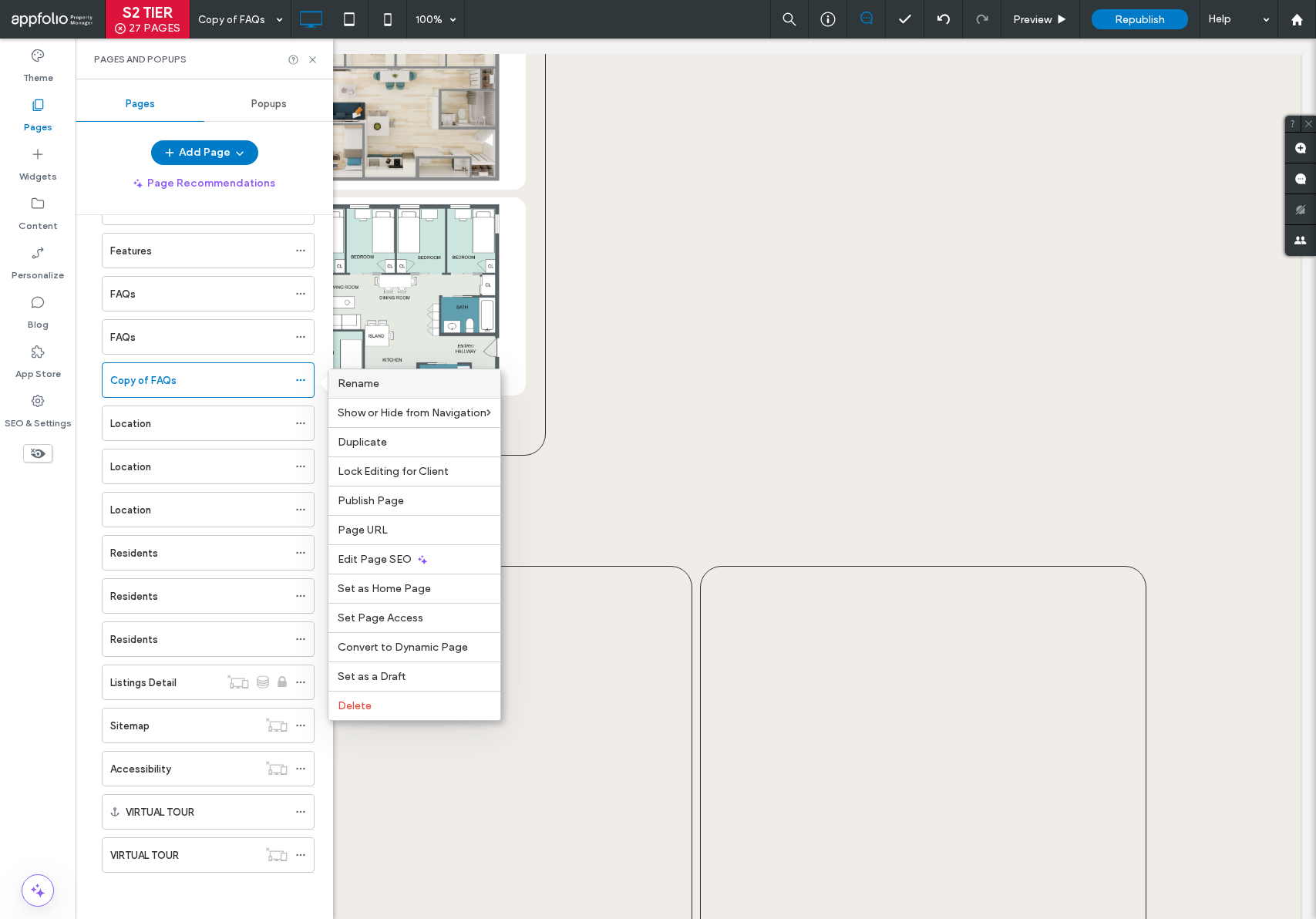
click at [351, 384] on span "Rename" at bounding box center [359, 384] width 42 height 13
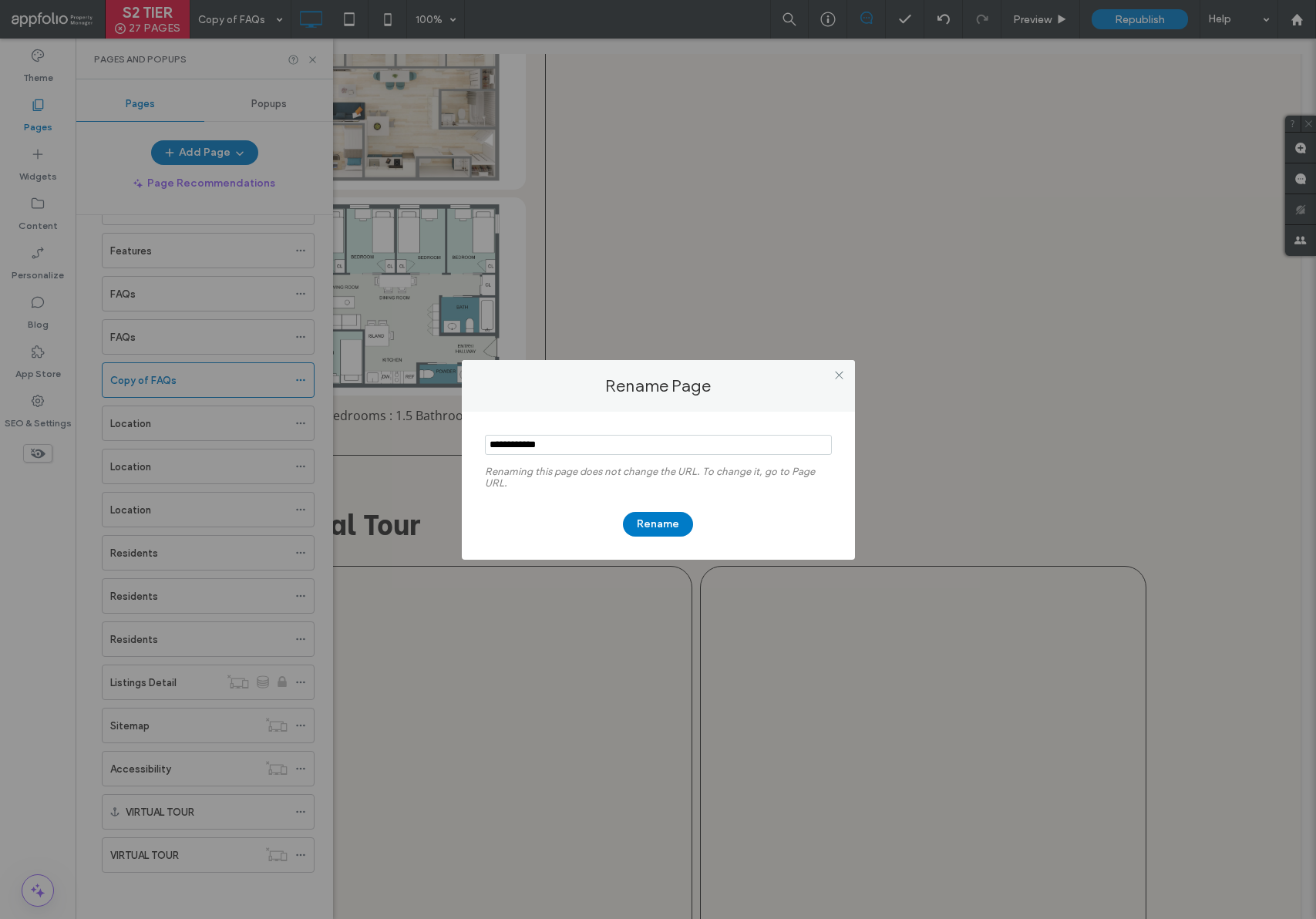
drag, startPoint x: 530, startPoint y: 445, endPoint x: 472, endPoint y: 449, distance: 58.1
click at [472, 449] on div "Renaming this page does not change the URL. To change it, go to Page URL. Rename" at bounding box center [659, 486] width 394 height 148
type input "****"
click at [668, 525] on button "Rename" at bounding box center [658, 525] width 70 height 25
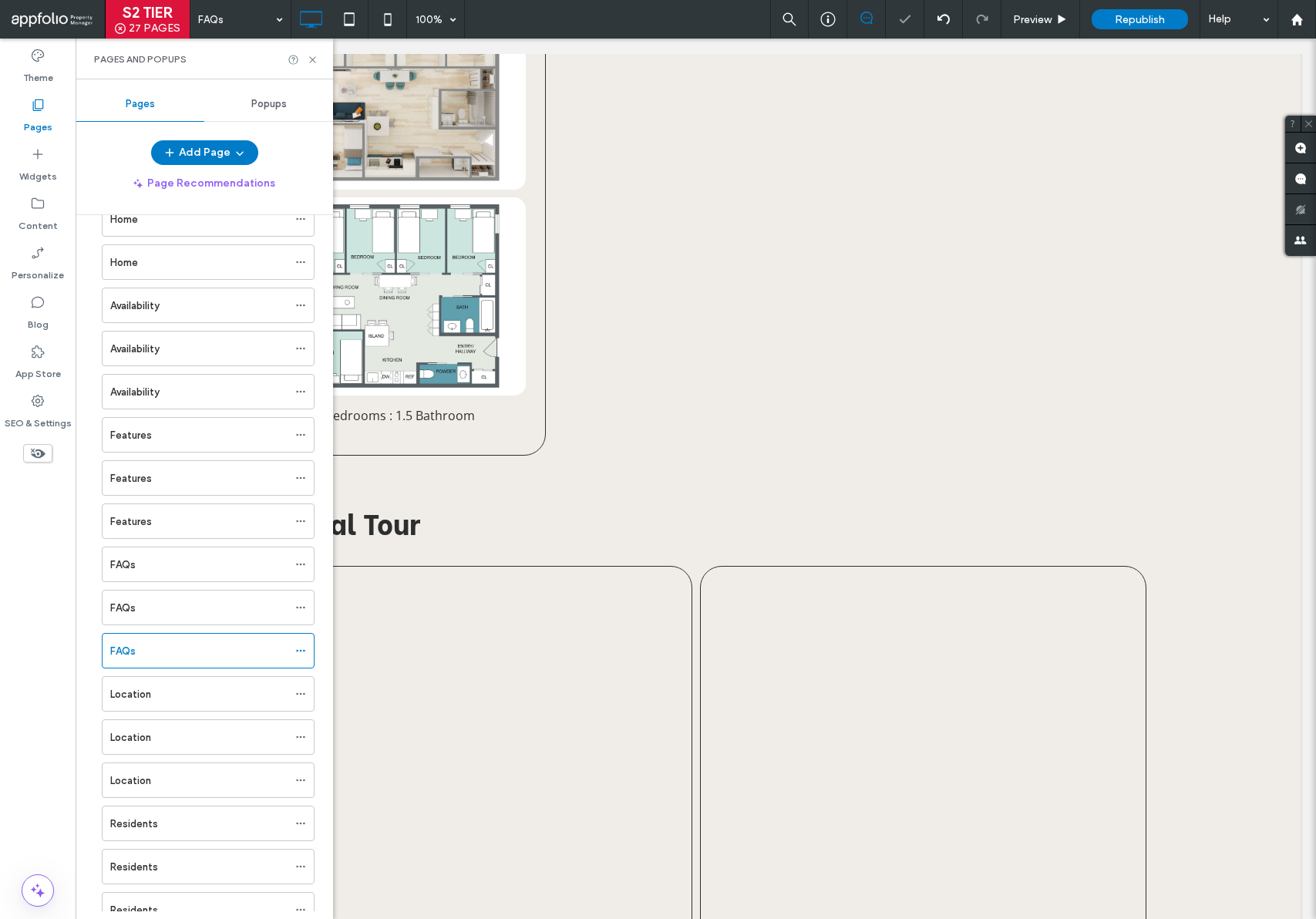
scroll to position [0, 0]
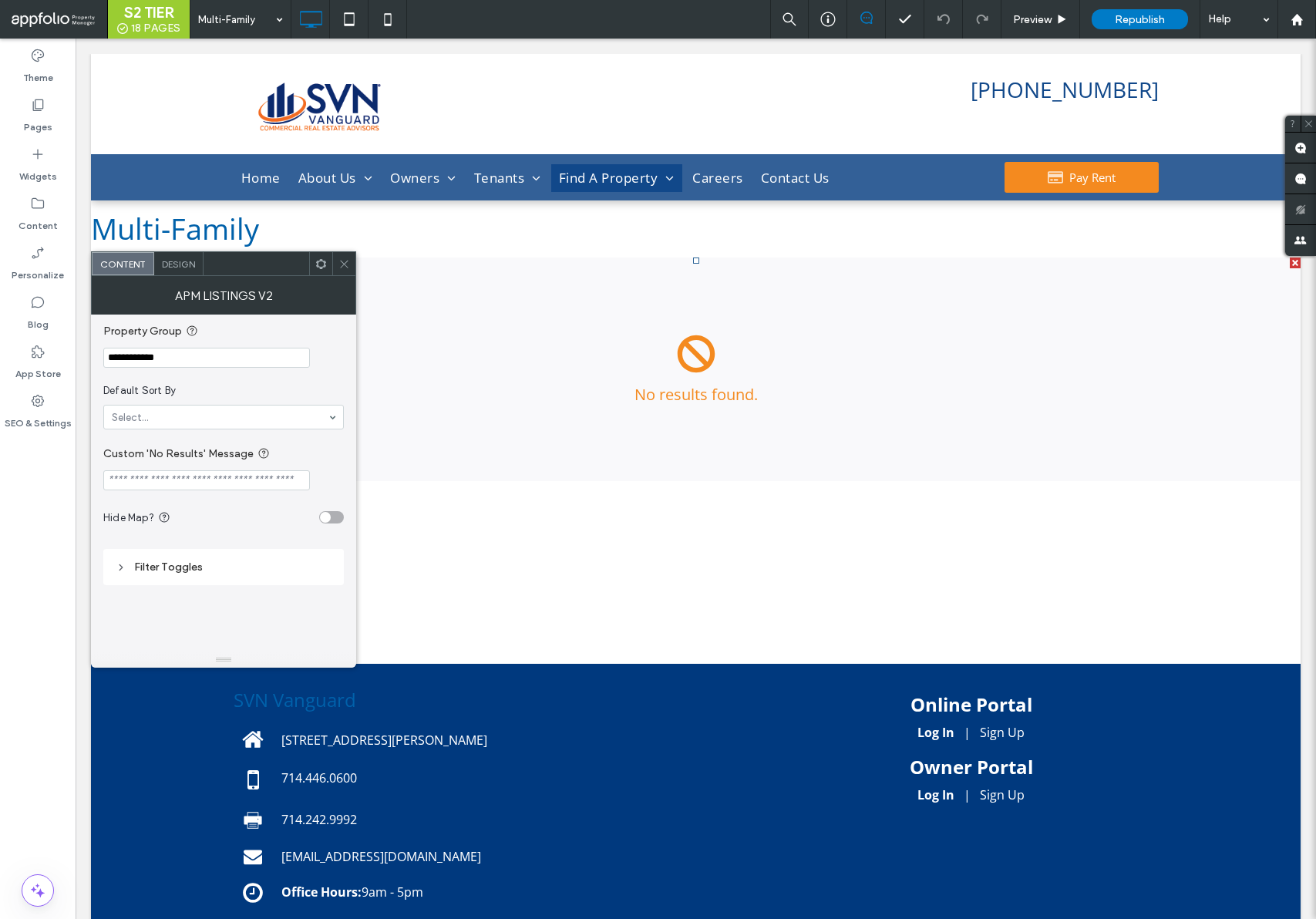
drag, startPoint x: 181, startPoint y: 363, endPoint x: 103, endPoint y: 363, distance: 78.0
click at [103, 363] on input "**********" at bounding box center [207, 358] width 207 height 20
paste input "Property Group"
type input "**********"
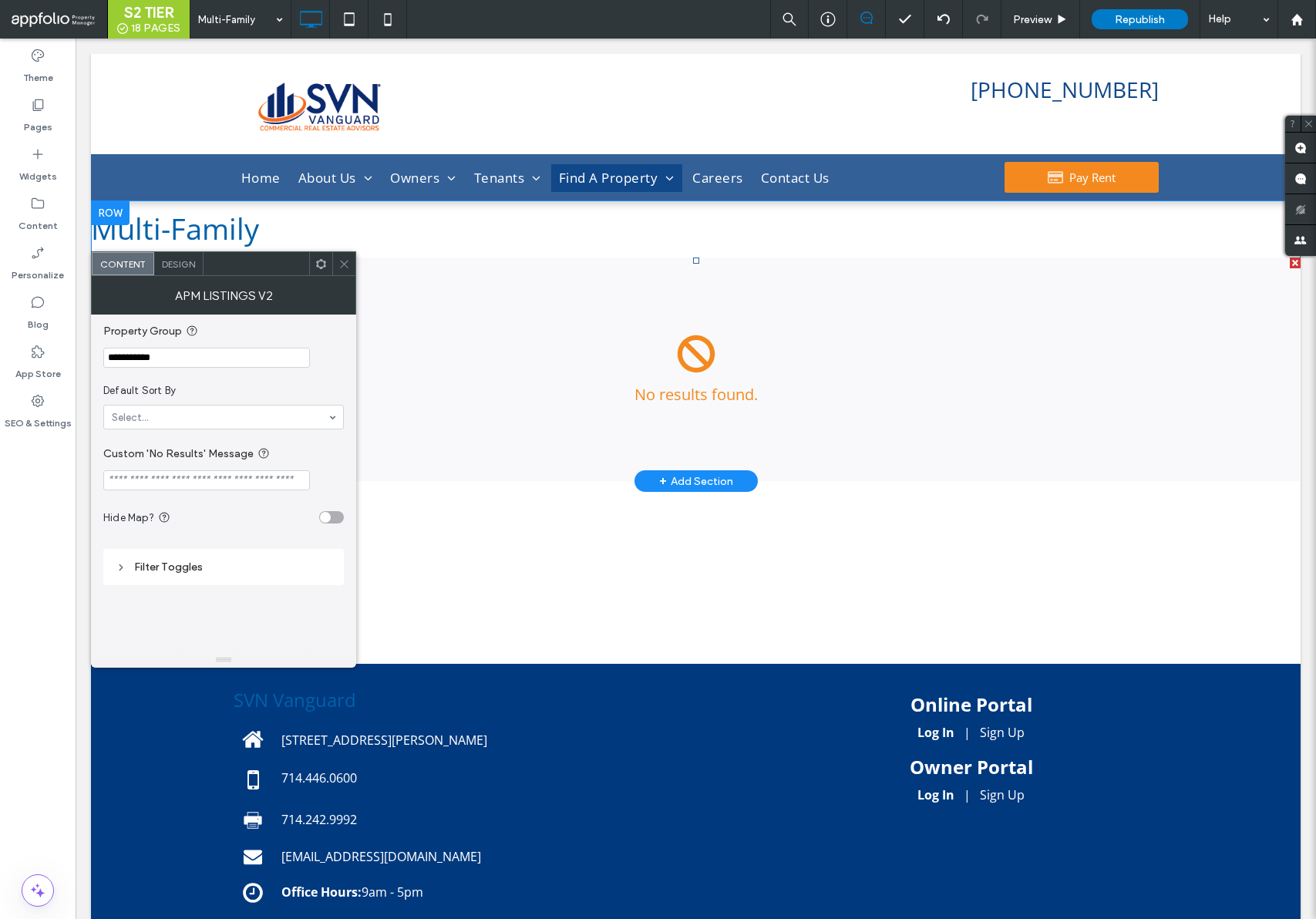
click at [577, 378] on span at bounding box center [696, 369] width 1210 height 223
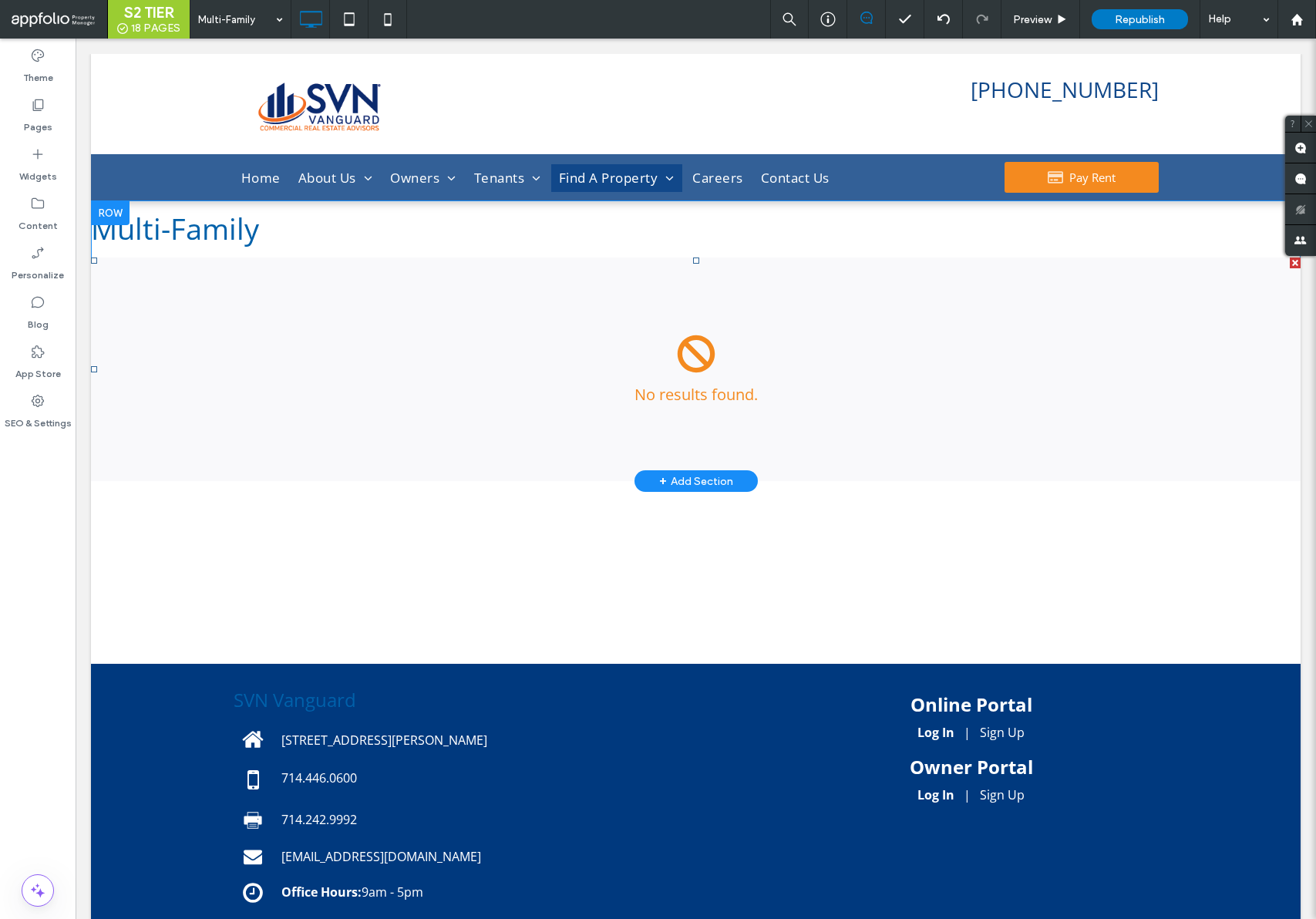
click at [602, 341] on span at bounding box center [696, 369] width 1210 height 223
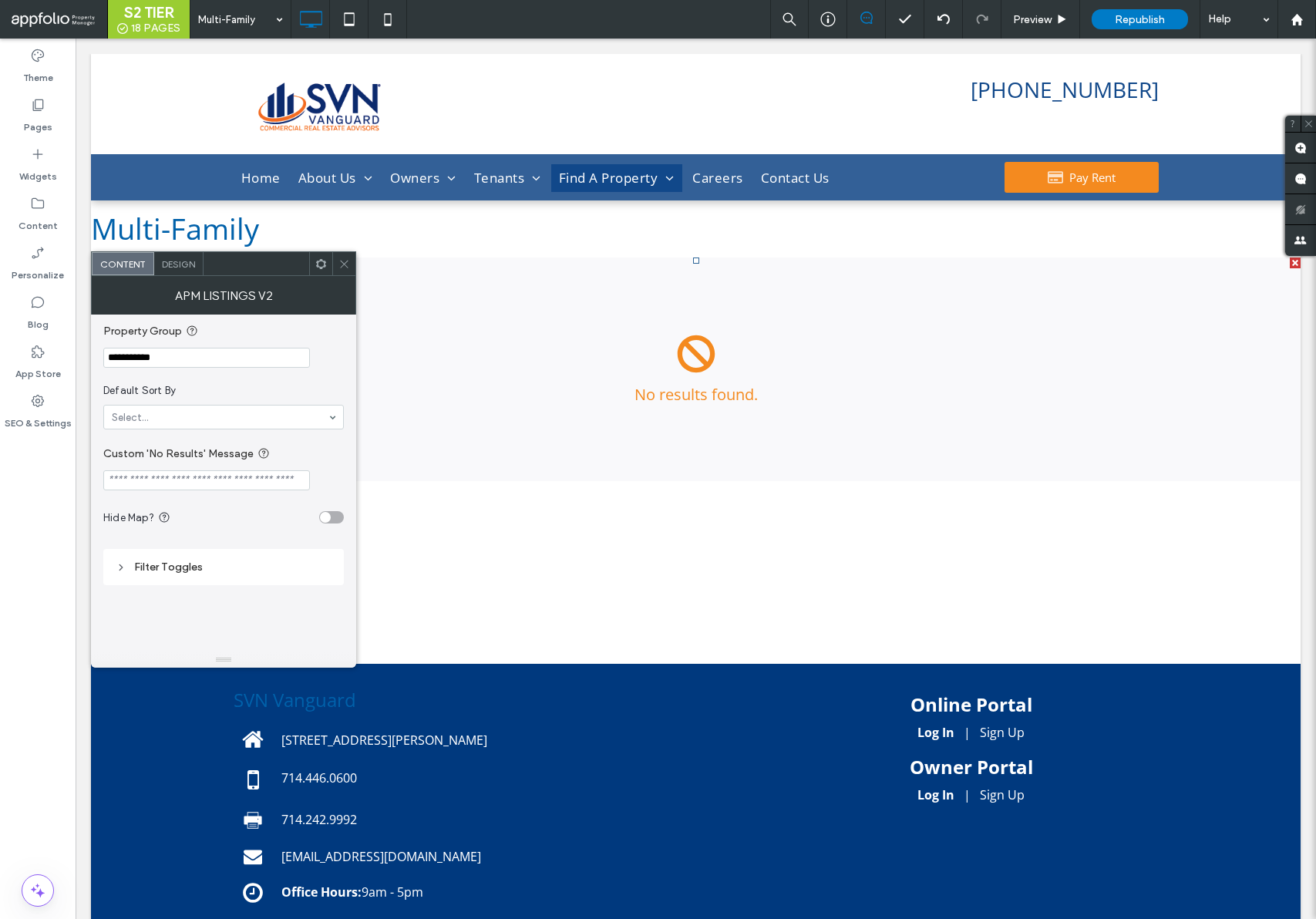
click at [340, 269] on icon at bounding box center [344, 264] width 12 height 12
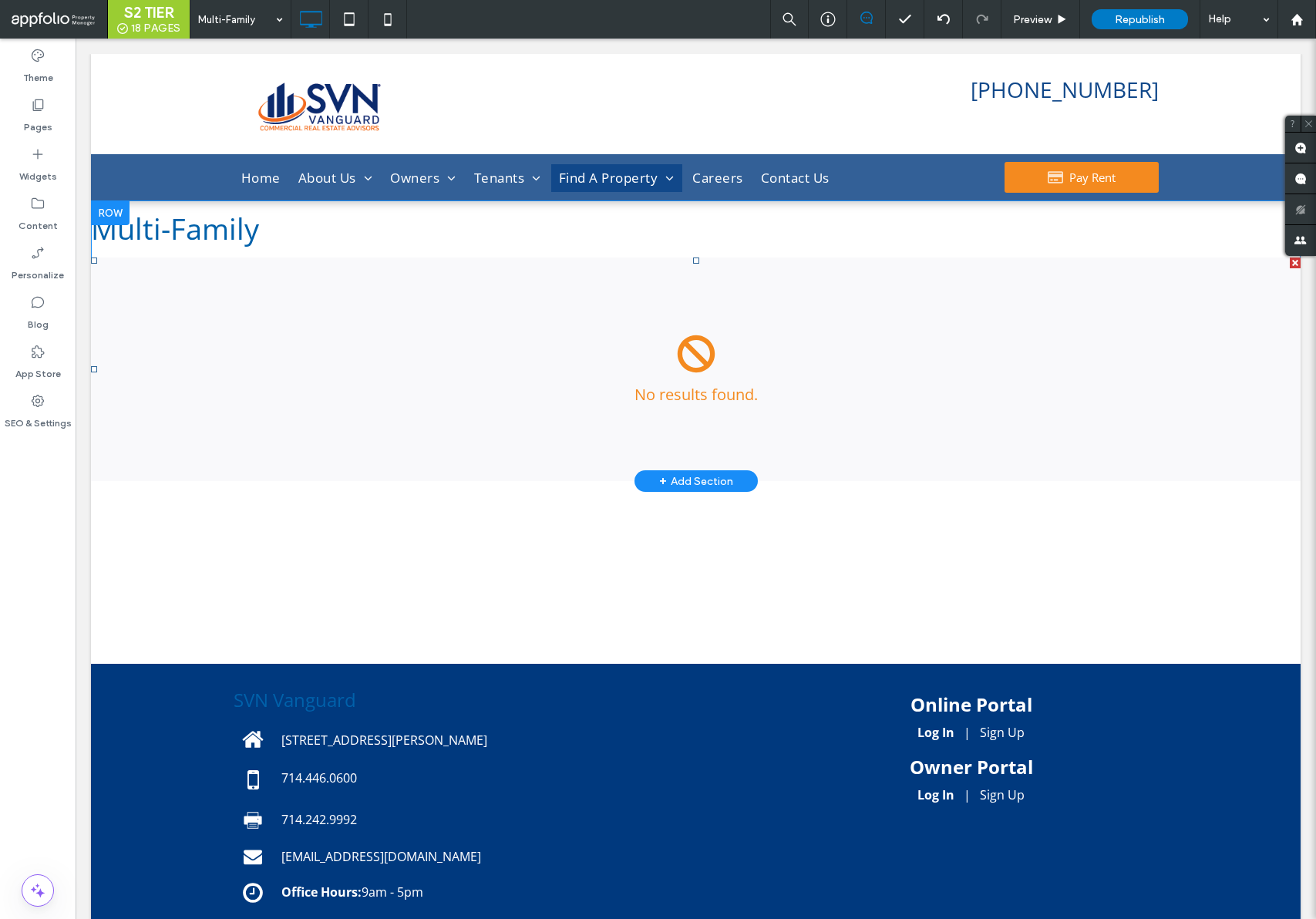
click at [721, 357] on span at bounding box center [696, 369] width 1210 height 223
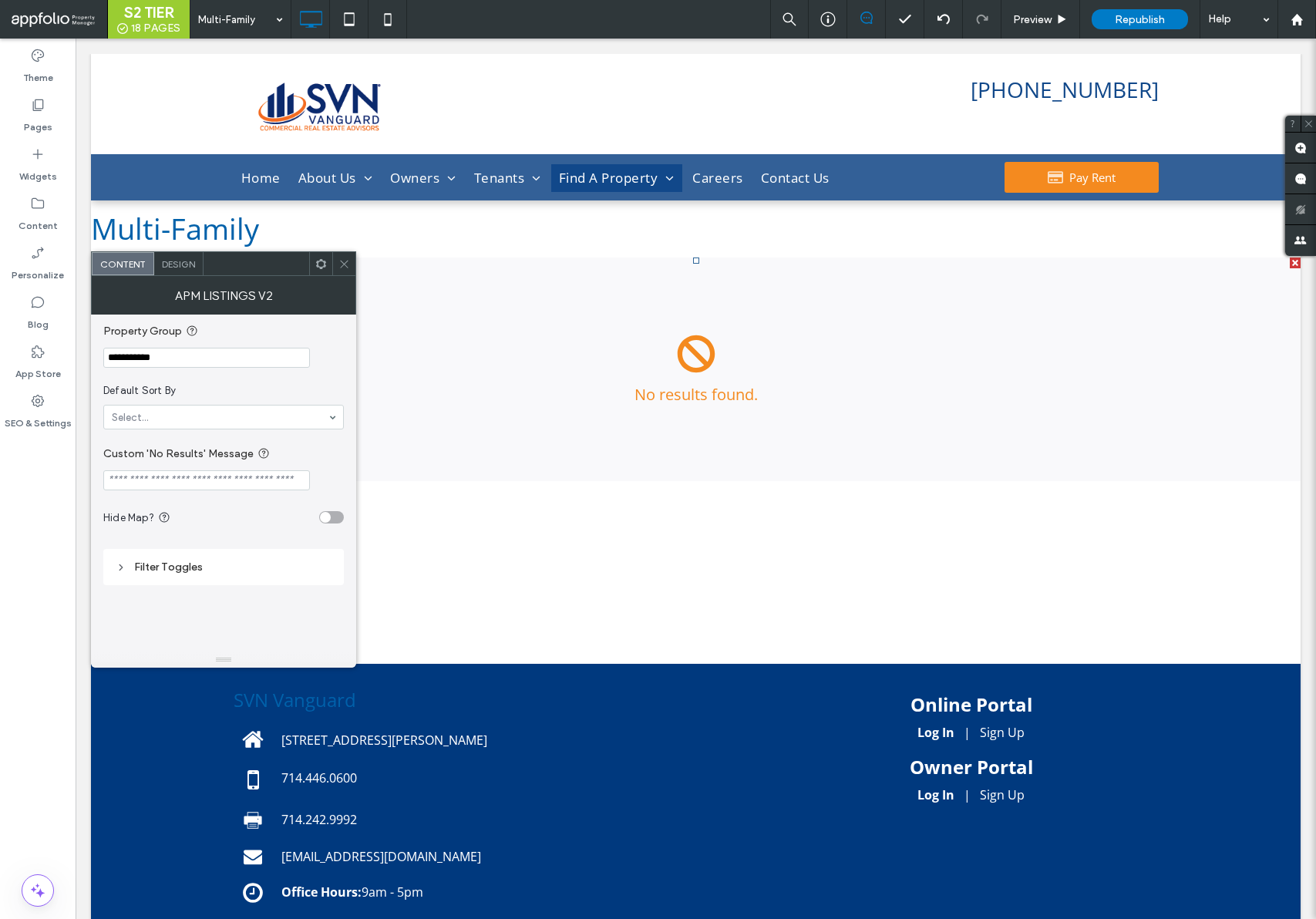
click at [350, 271] on div at bounding box center [344, 264] width 23 height 23
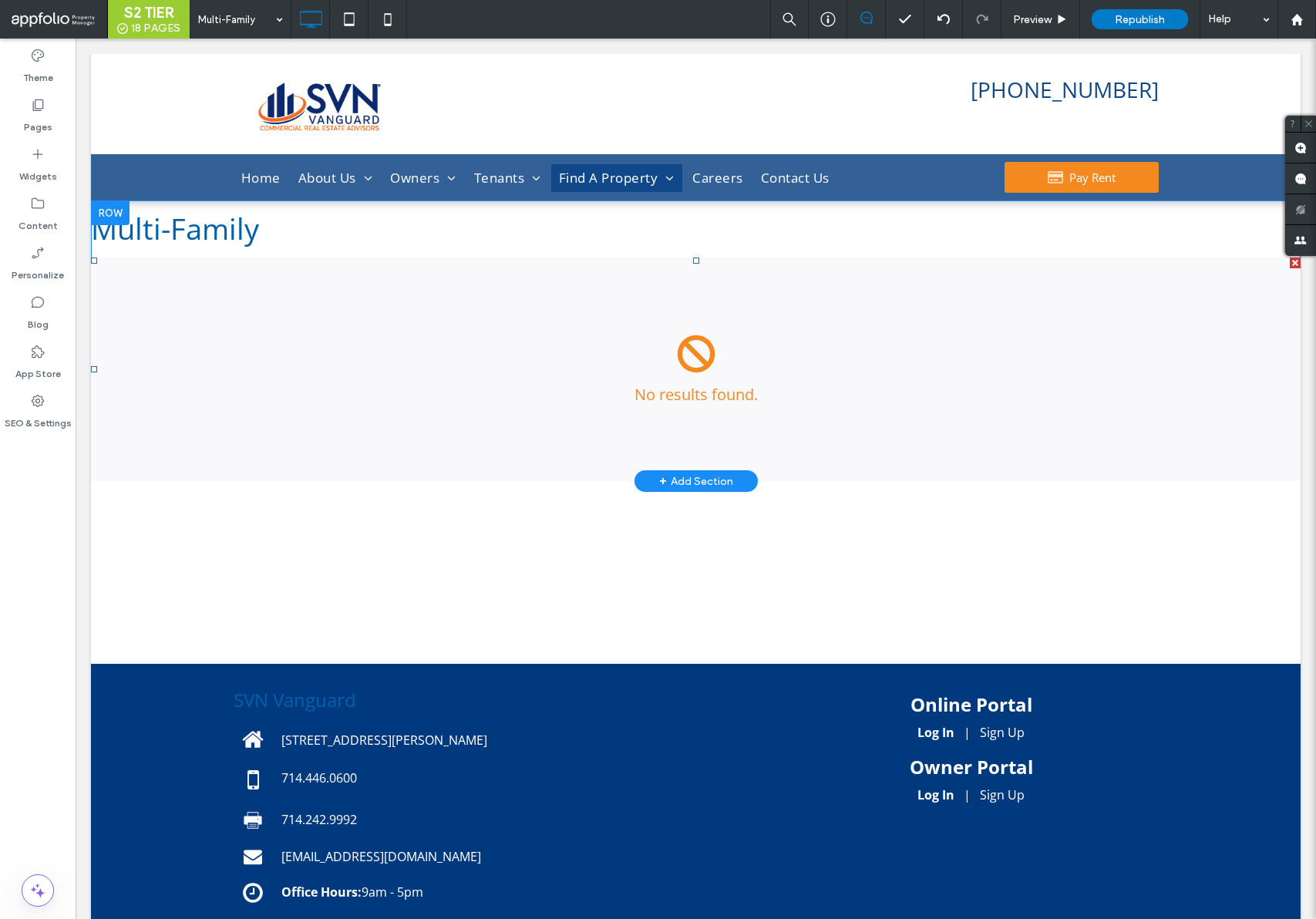
click at [530, 301] on span at bounding box center [696, 369] width 1210 height 223
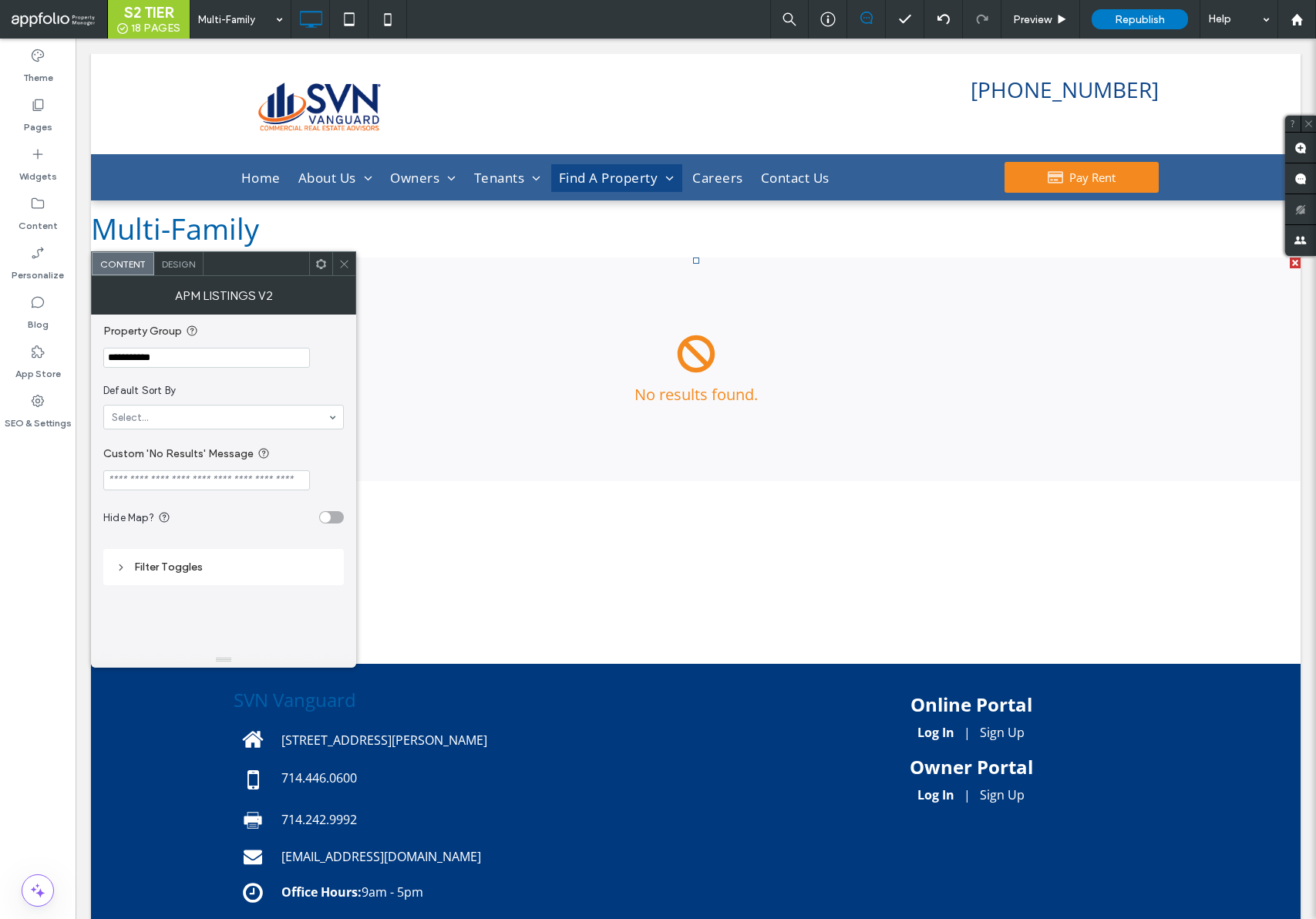
click at [188, 350] on input "**********" at bounding box center [207, 358] width 207 height 20
click at [188, 353] on input "**********" at bounding box center [207, 358] width 207 height 20
click at [183, 357] on input "**********" at bounding box center [207, 358] width 207 height 20
click at [344, 263] on use at bounding box center [344, 264] width 8 height 8
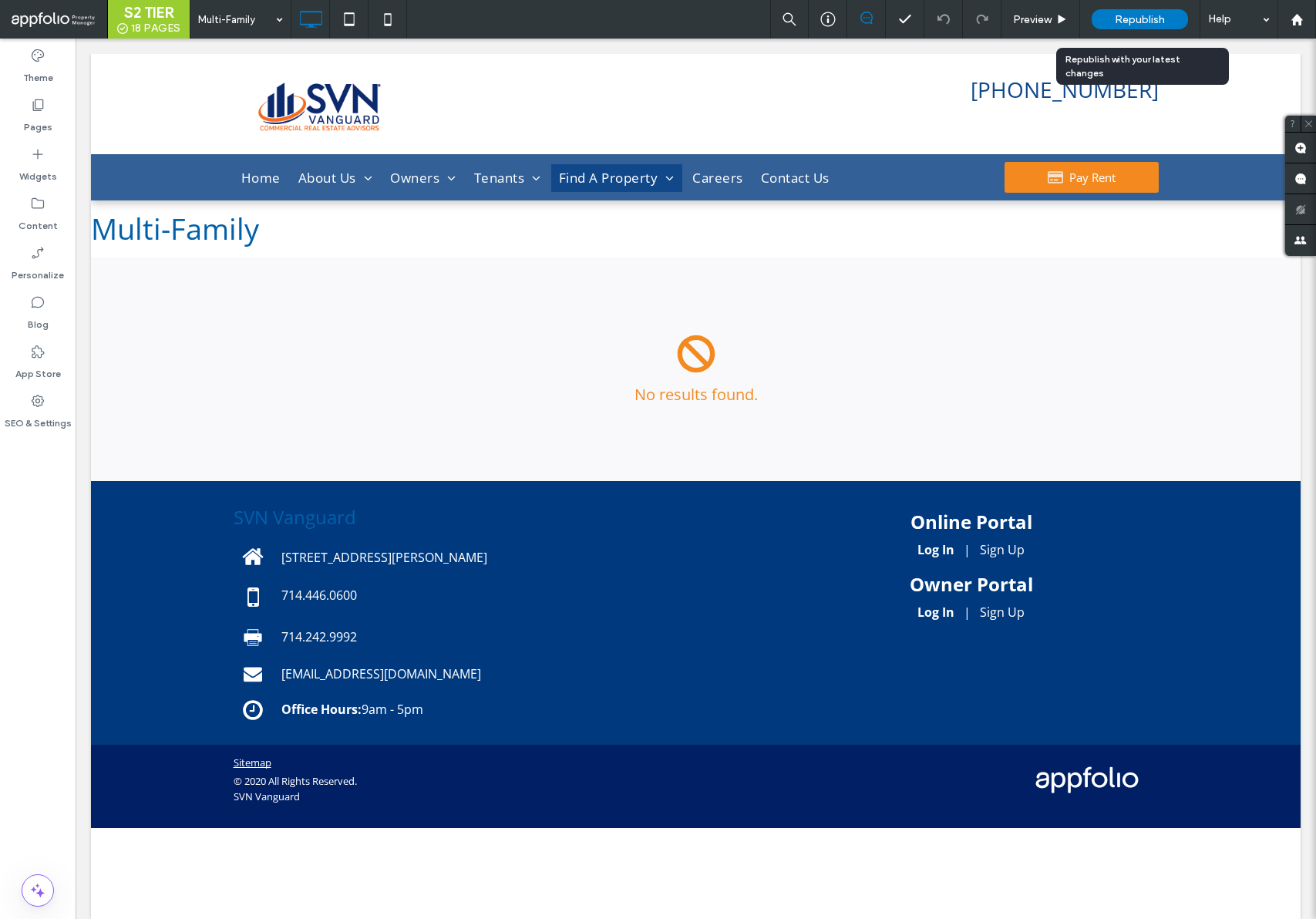
click at [1118, 18] on span "Republish" at bounding box center [1140, 20] width 50 height 13
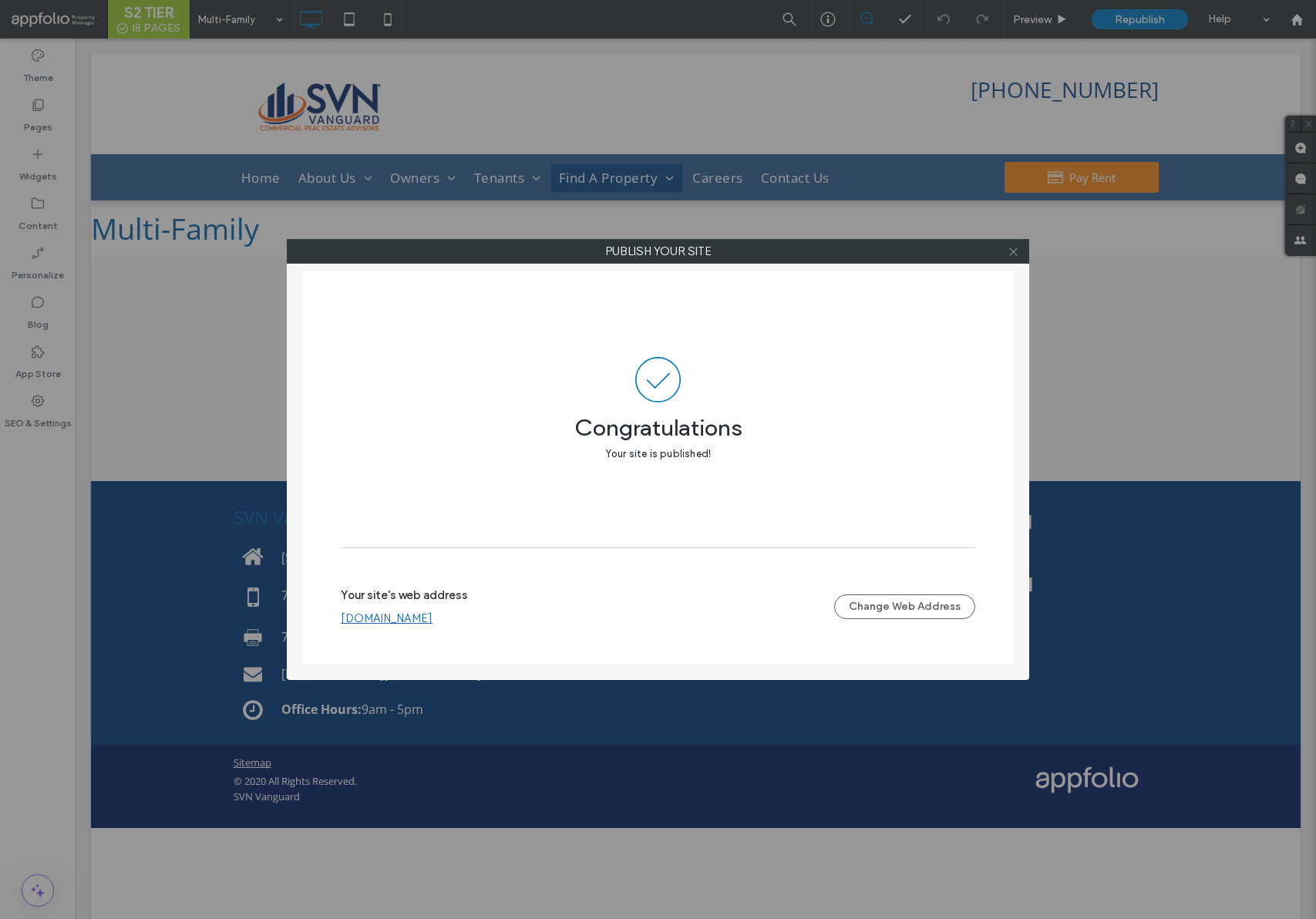
click at [1018, 254] on icon at bounding box center [1013, 252] width 12 height 12
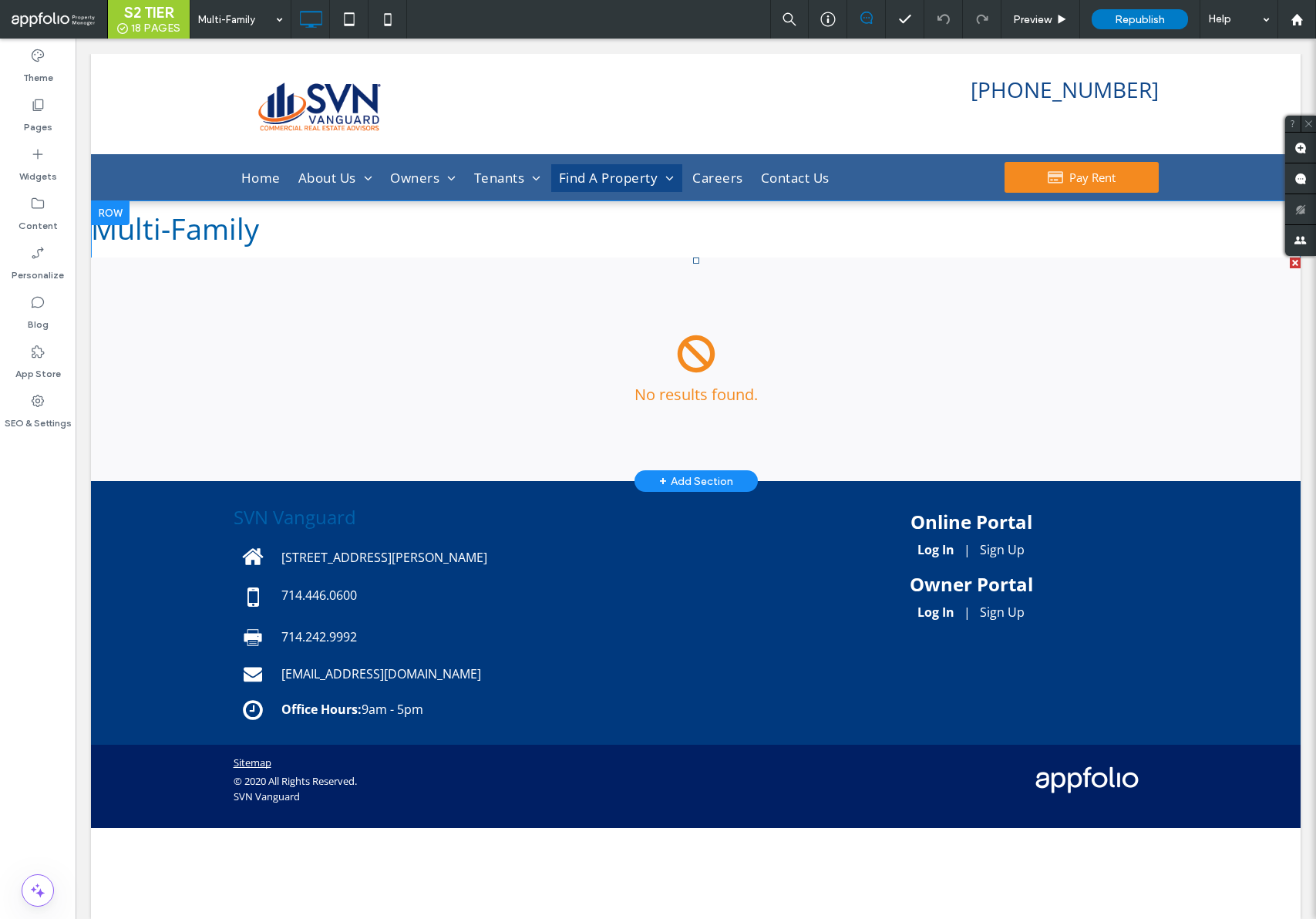
drag, startPoint x: 742, startPoint y: 271, endPoint x: 741, endPoint y: 290, distance: 19.0
click at [742, 271] on span at bounding box center [696, 369] width 1210 height 223
